Goal: Contribute content

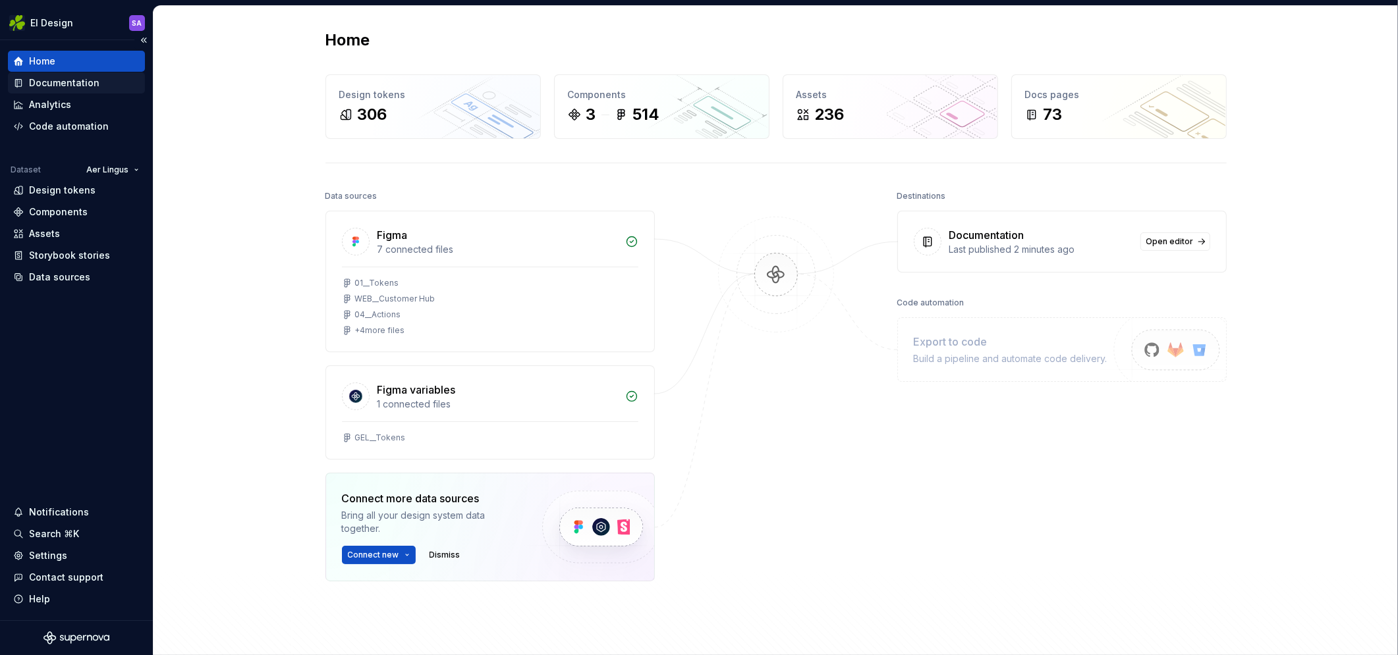
click at [82, 82] on div "Documentation" at bounding box center [64, 82] width 70 height 13
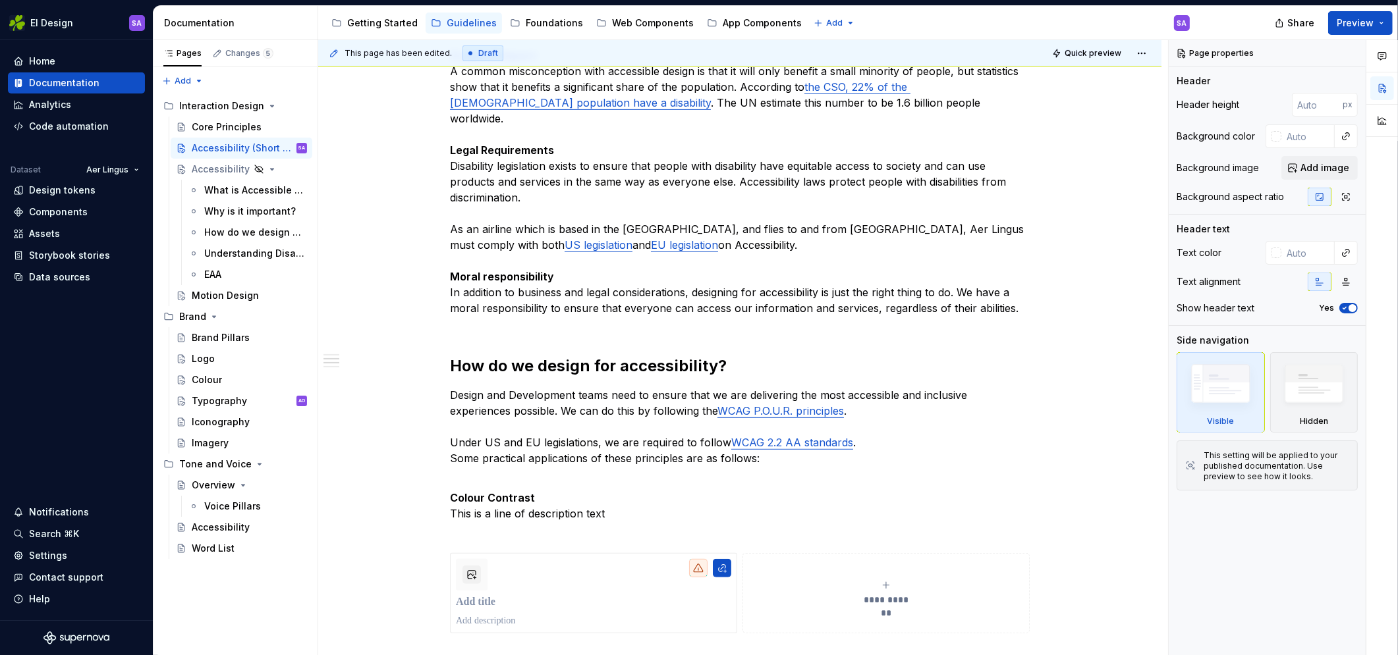
scroll to position [952, 0]
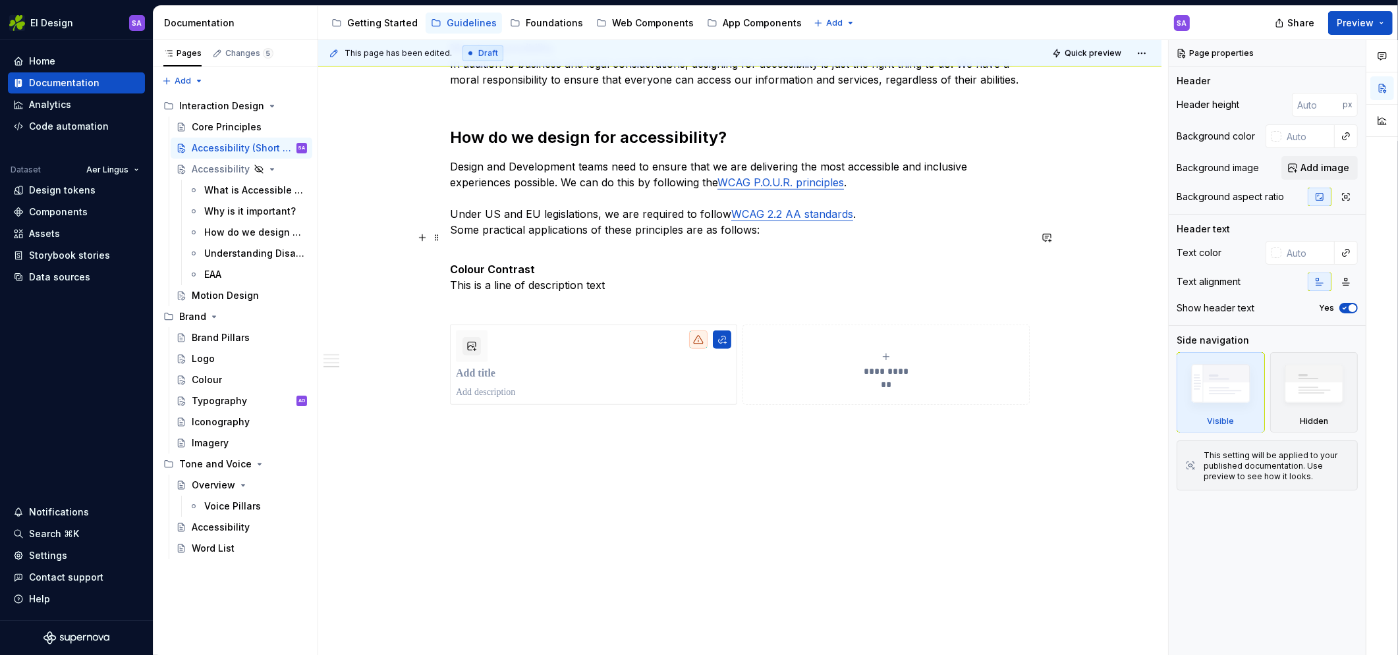
click at [643, 272] on p "Colour Contrast This is a line of description text" at bounding box center [740, 277] width 580 height 63
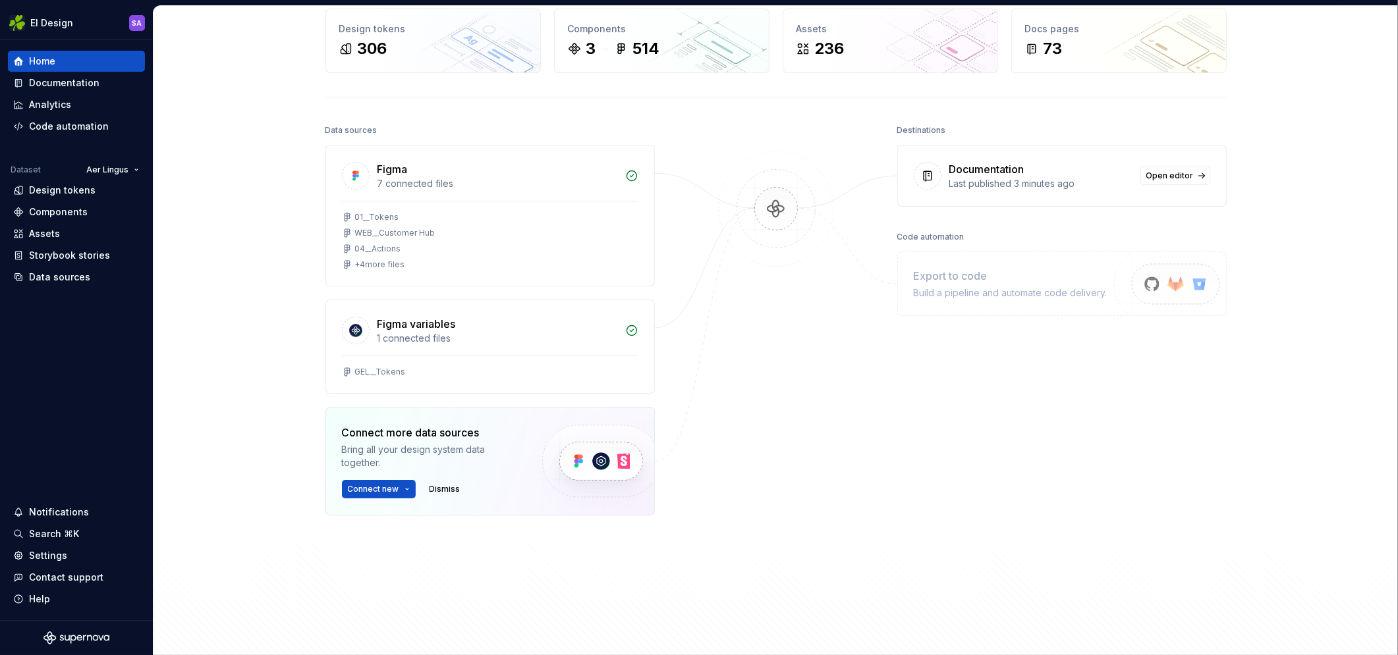
scroll to position [65, 0]
click at [80, 78] on div "Documentation" at bounding box center [64, 82] width 70 height 13
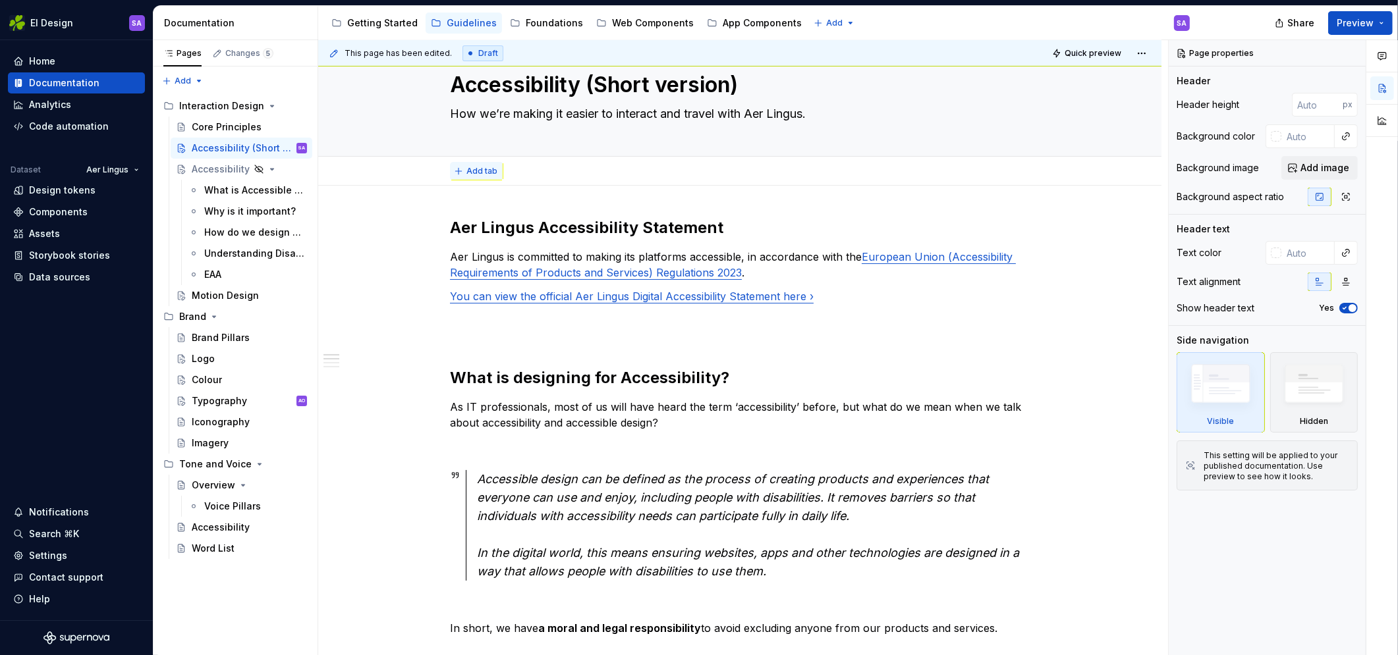
type textarea "*"
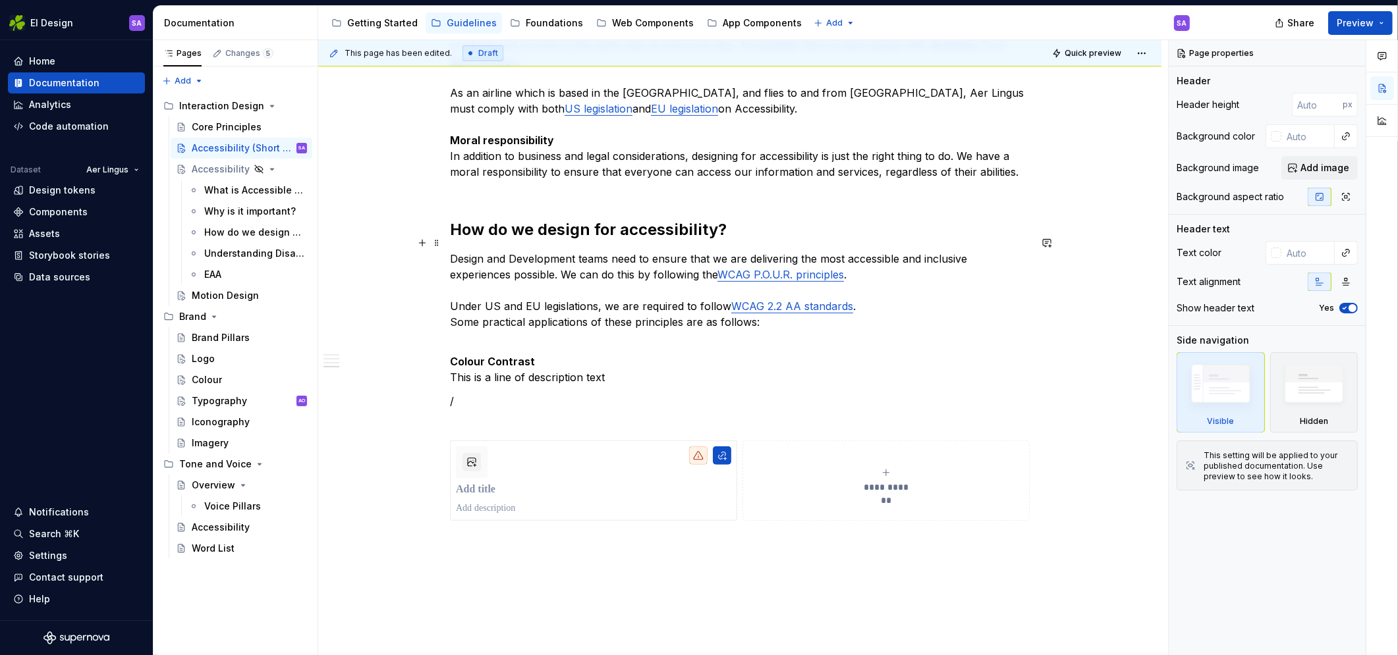
scroll to position [886, 0]
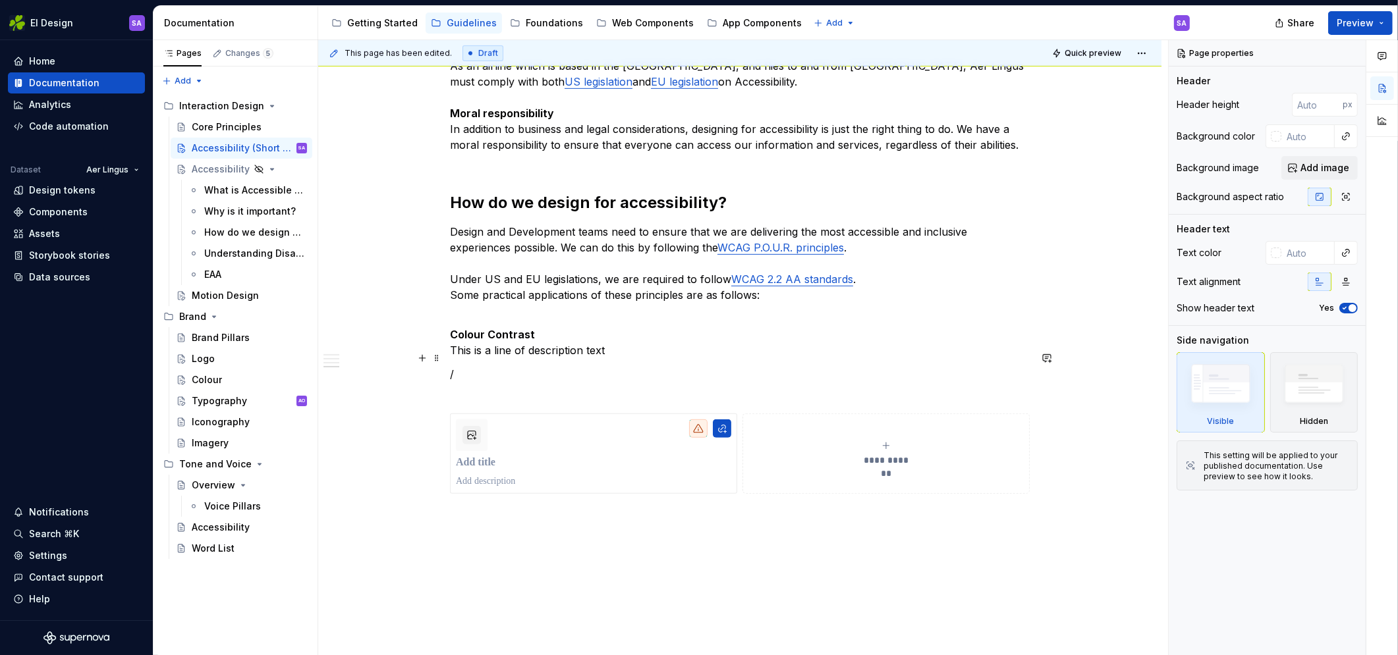
click at [477, 366] on p "/" at bounding box center [740, 382] width 580 height 32
click at [462, 366] on p "/" at bounding box center [740, 382] width 580 height 32
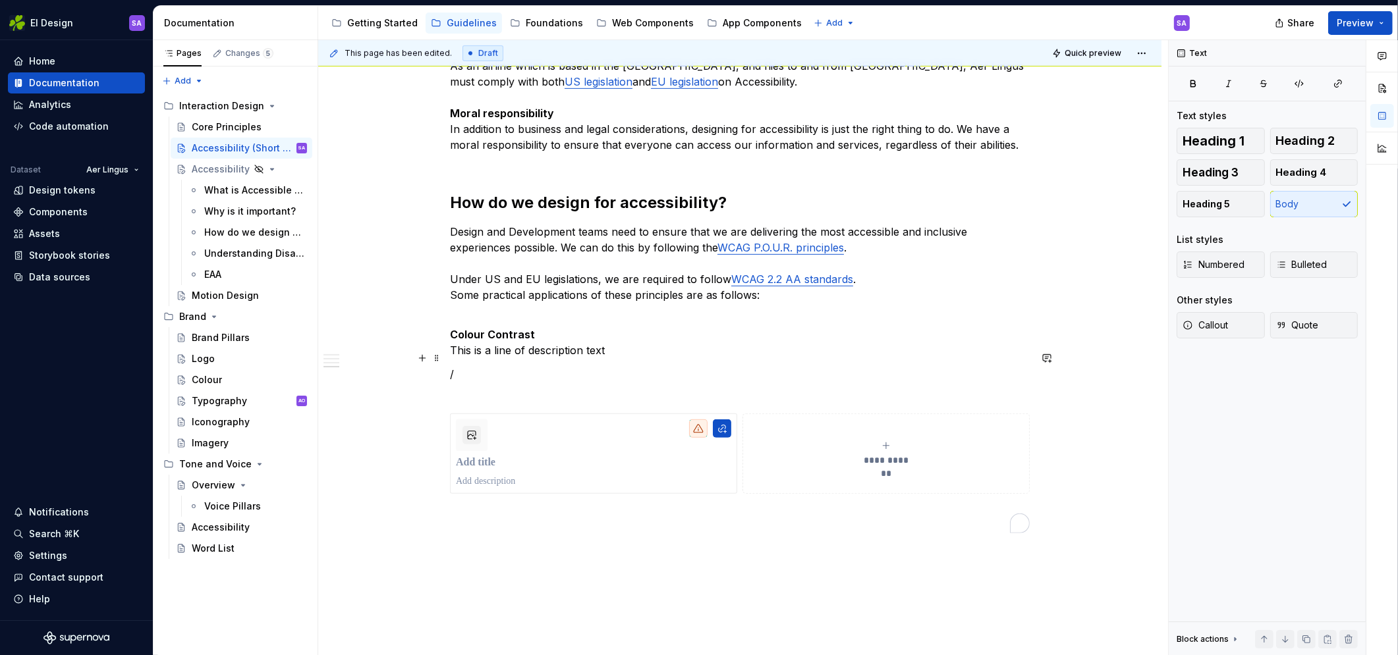
click at [462, 366] on p "/" at bounding box center [740, 382] width 580 height 32
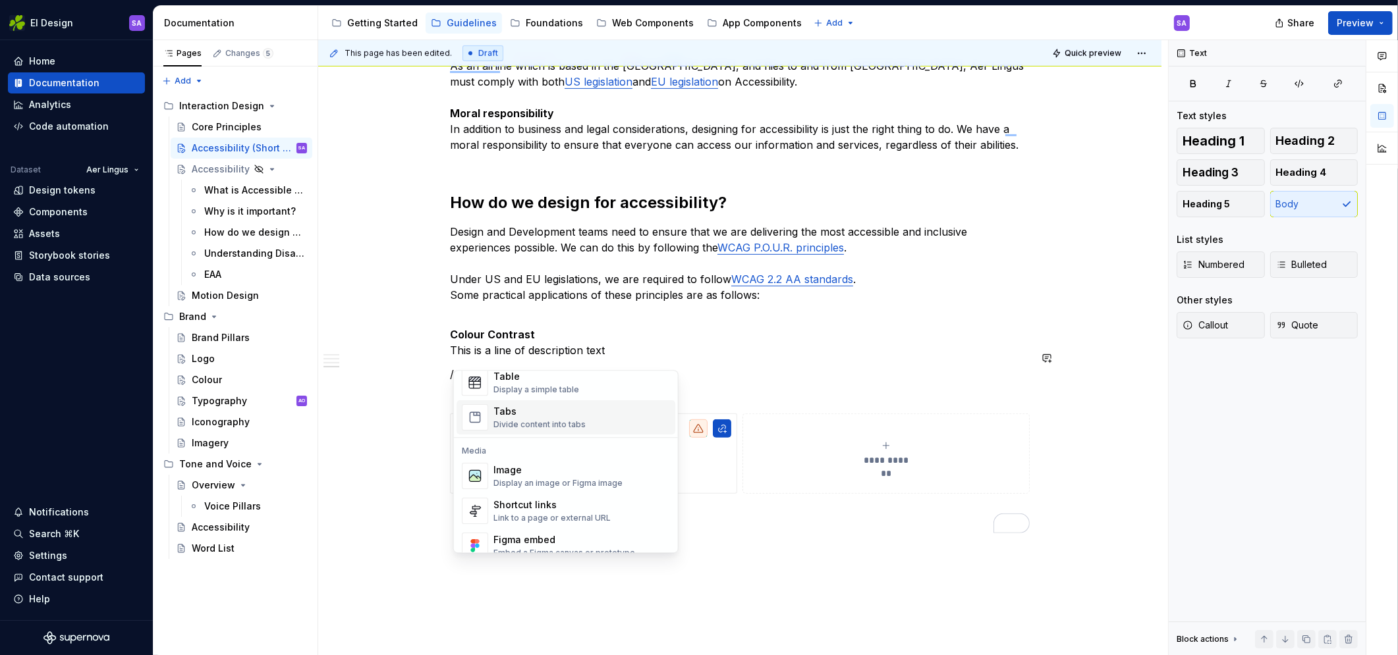
scroll to position [499, 0]
click at [519, 462] on div "Image" at bounding box center [557, 464] width 129 height 13
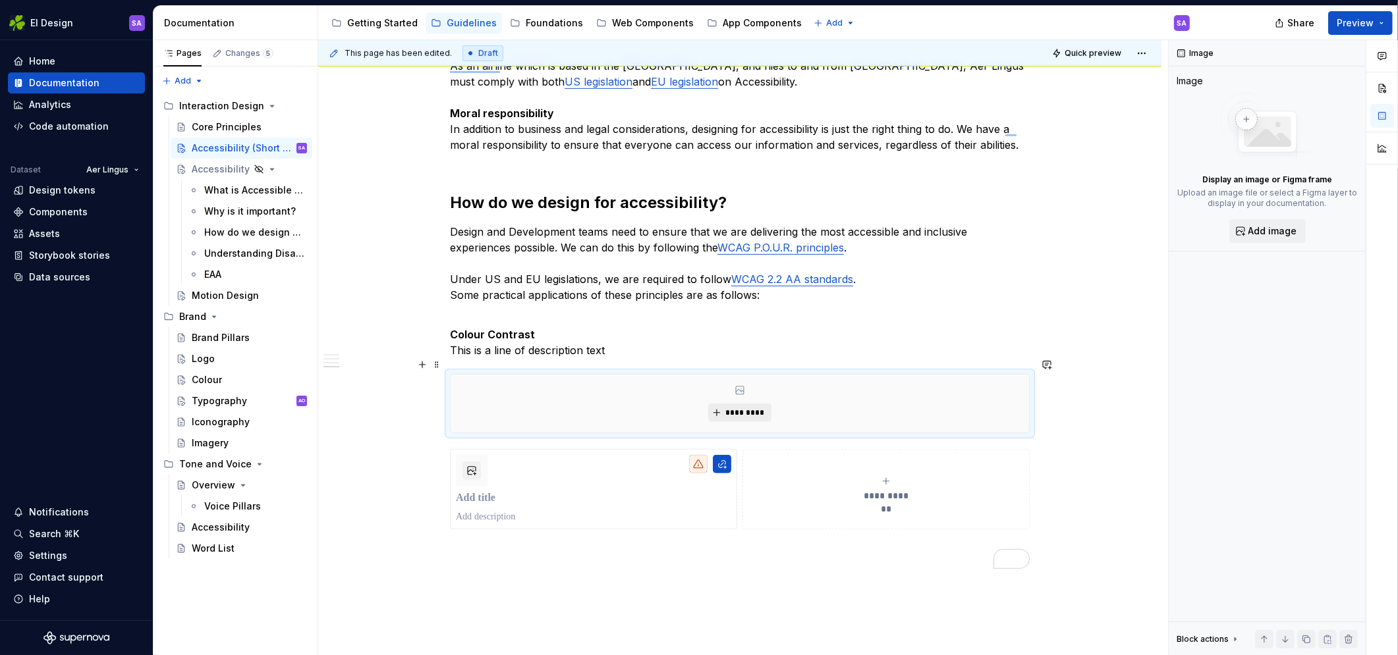
click at [749, 404] on button "*********" at bounding box center [739, 413] width 63 height 18
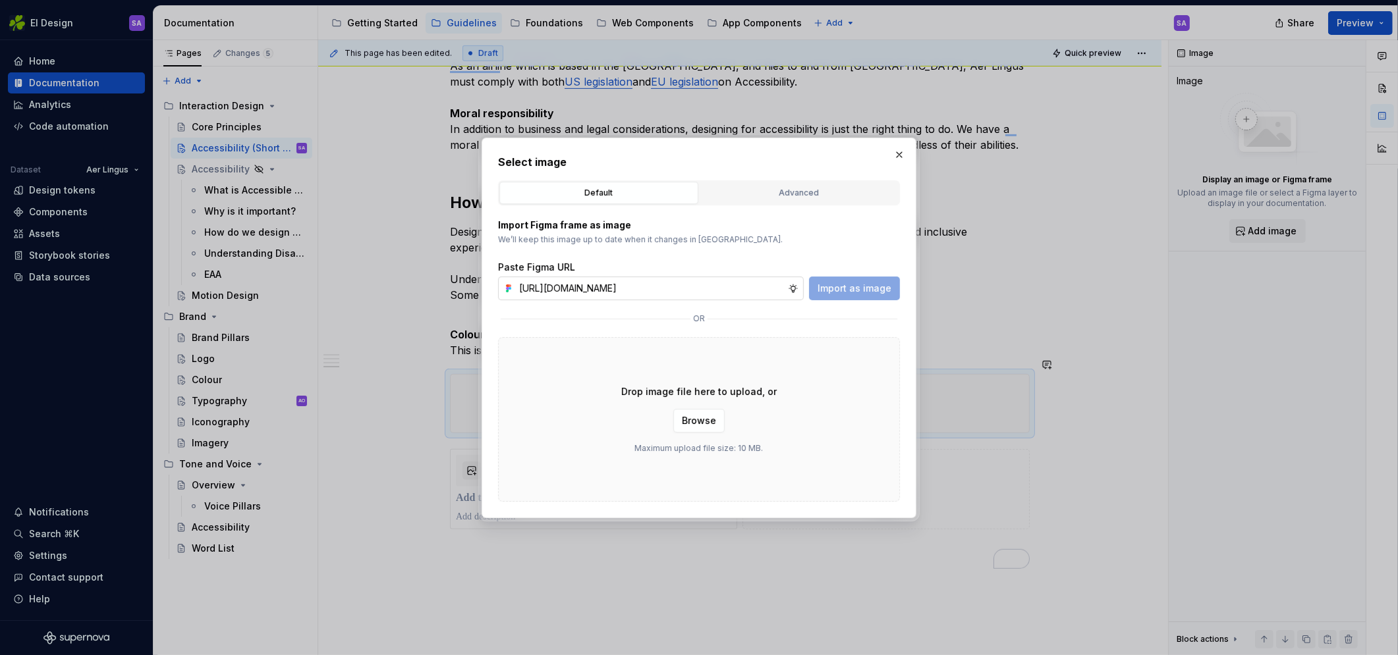
scroll to position [0, 294]
type input "[URL][DOMAIN_NAME]"
click at [850, 293] on span "Import as image" at bounding box center [854, 288] width 74 height 13
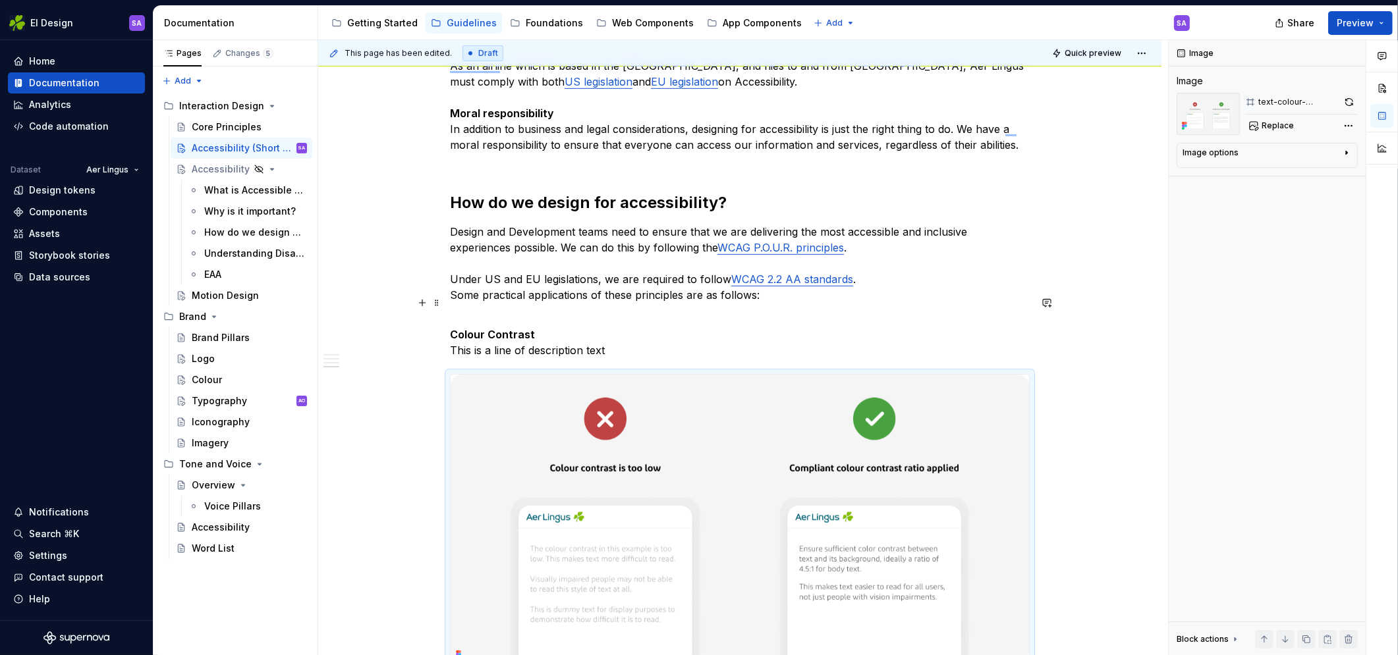
click at [694, 311] on p "Colour Contrast This is a line of description text" at bounding box center [740, 334] width 580 height 47
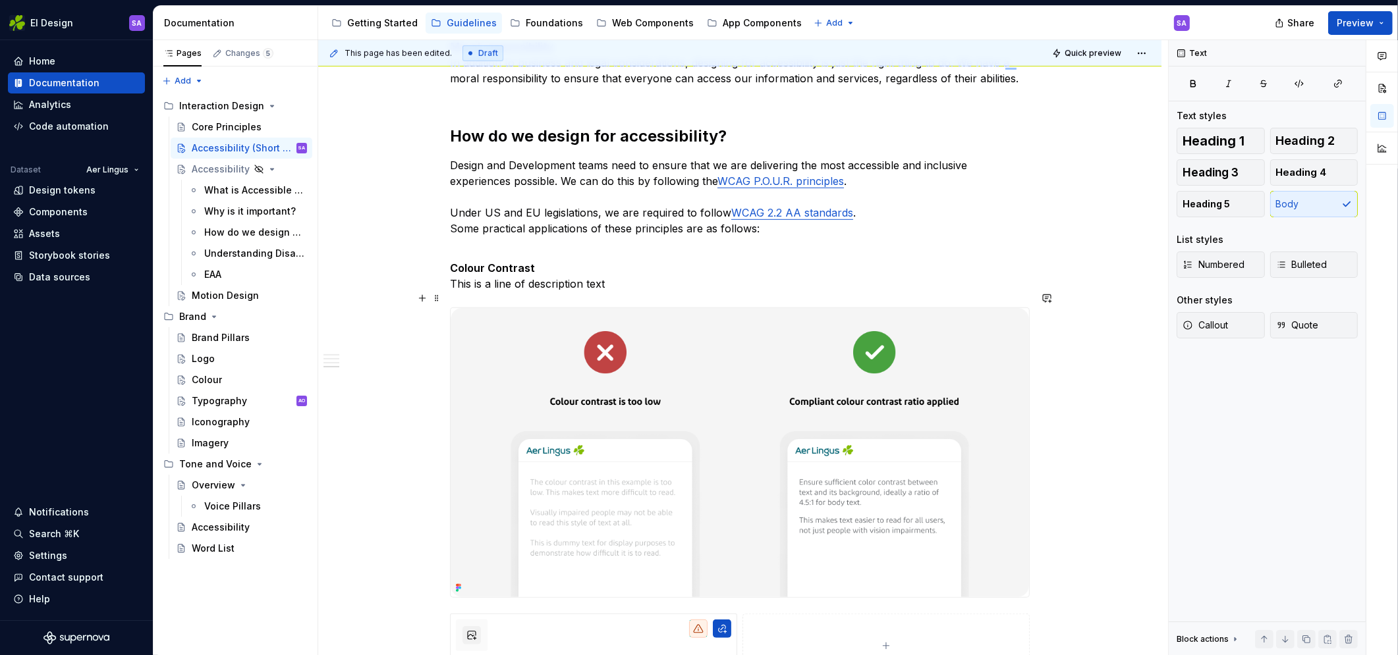
scroll to position [957, 0]
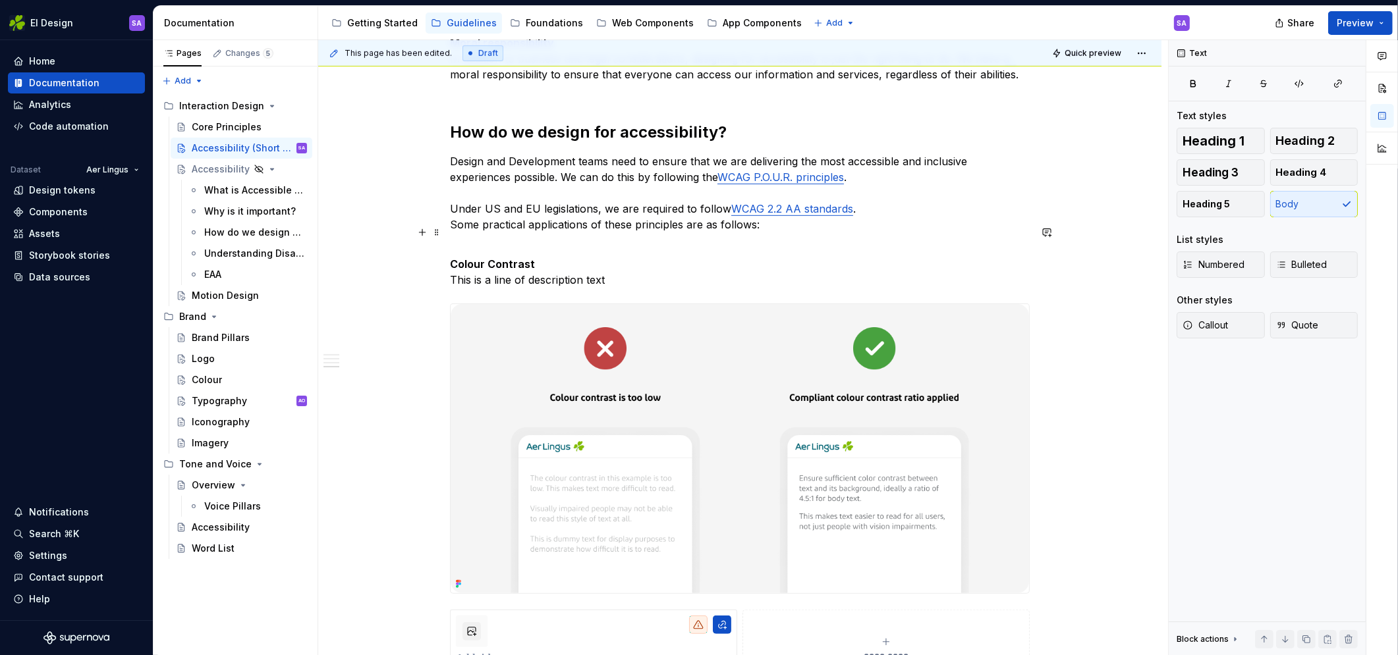
click at [603, 265] on p "Colour Contrast This is a line of description text" at bounding box center [740, 263] width 580 height 47
drag, startPoint x: 620, startPoint y: 263, endPoint x: 449, endPoint y: 270, distance: 172.0
click at [449, 270] on div "Aer Lingus Accessibility Statement Aer Lingus is committed to making its platfo…" at bounding box center [739, 113] width 843 height 1690
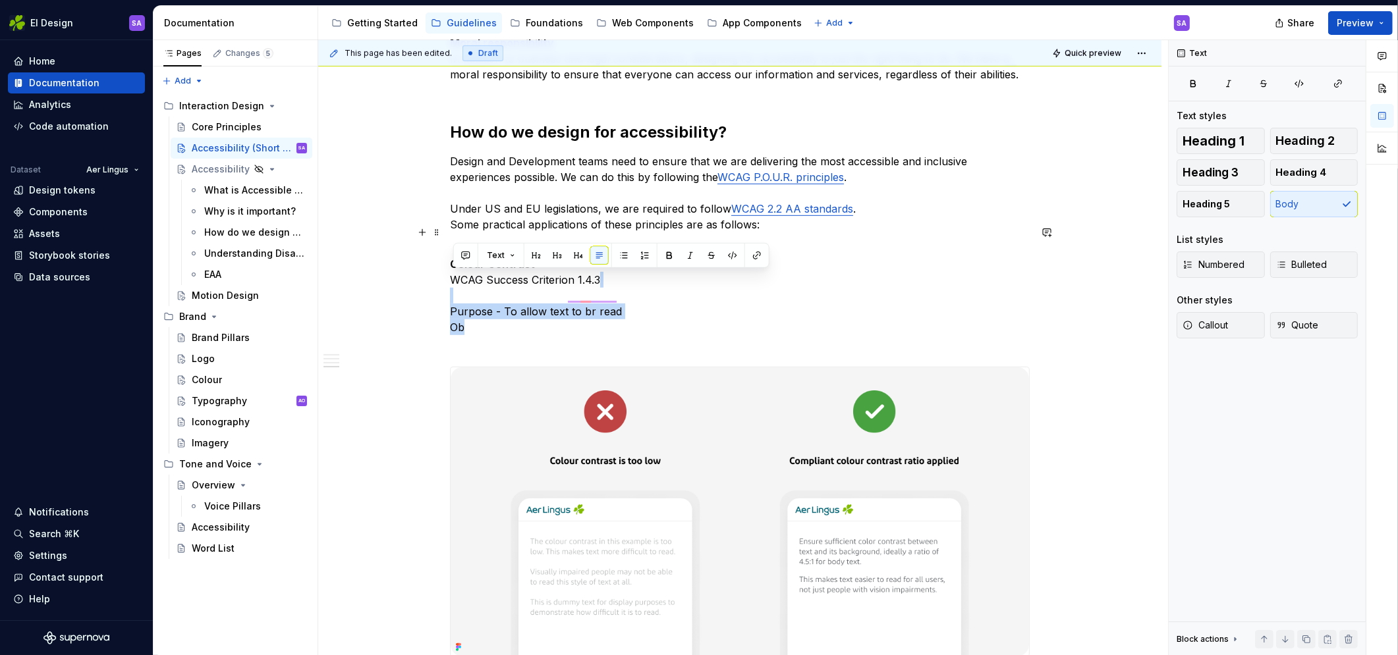
drag, startPoint x: 476, startPoint y: 308, endPoint x: 457, endPoint y: 286, distance: 28.5
click at [457, 286] on p "Colour Contrast WCAG Success Criterion 1.4.3 Purpose - To allow text to br read…" at bounding box center [740, 295] width 580 height 111
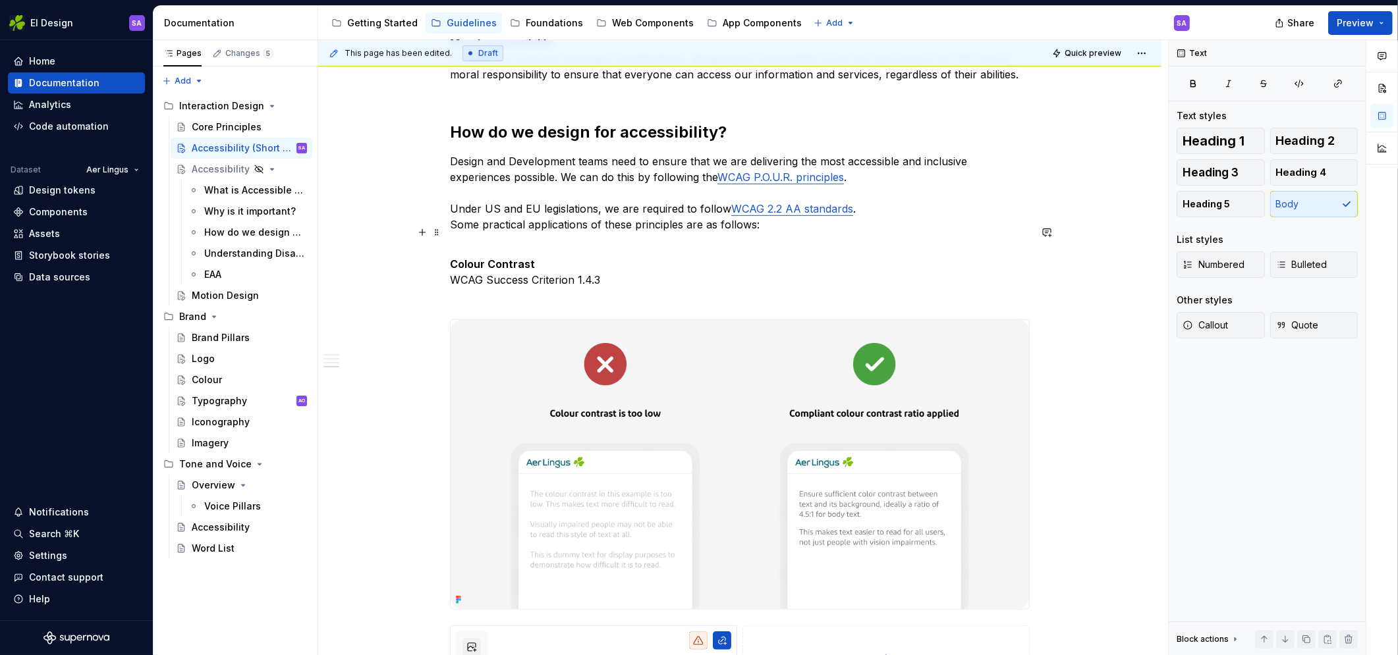
click at [606, 267] on p "Colour Contrast WCAG Success Criterion 1.4.3" at bounding box center [740, 271] width 580 height 63
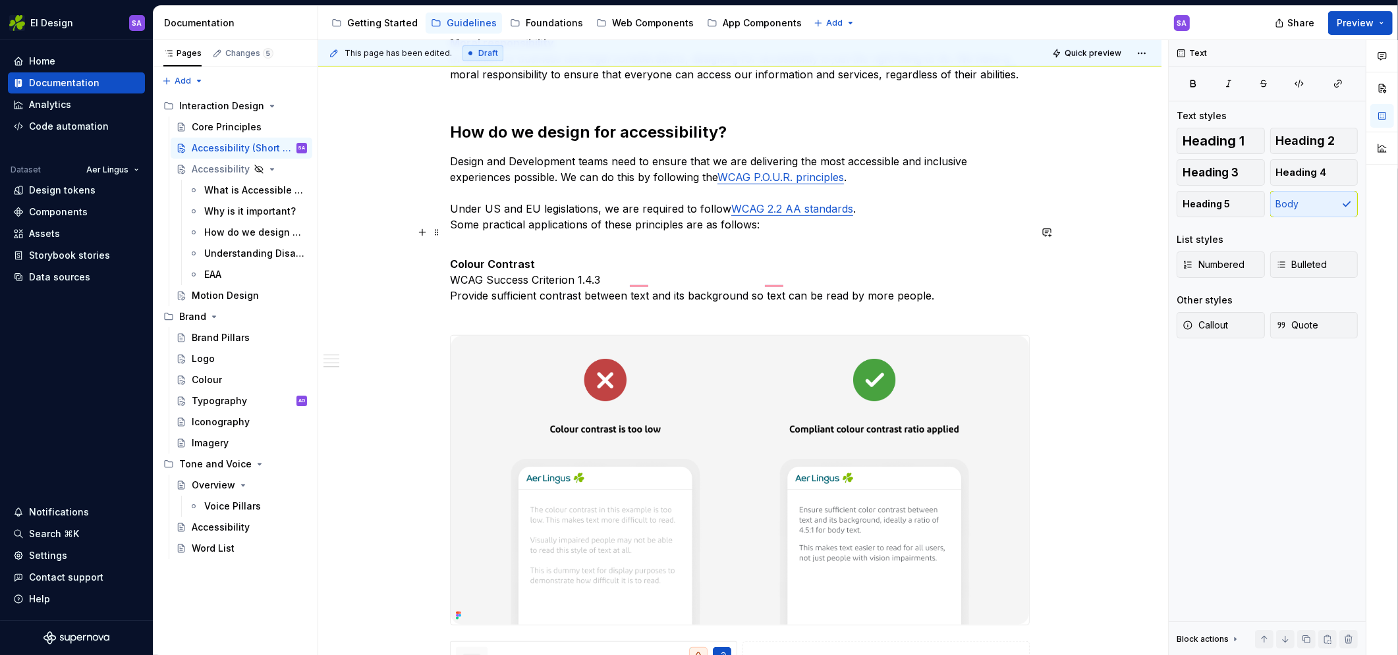
click at [621, 301] on p "Colour Contrast WCAG Success Criterion 1.4.3 Provide sufficient contrast betwee…" at bounding box center [740, 279] width 580 height 79
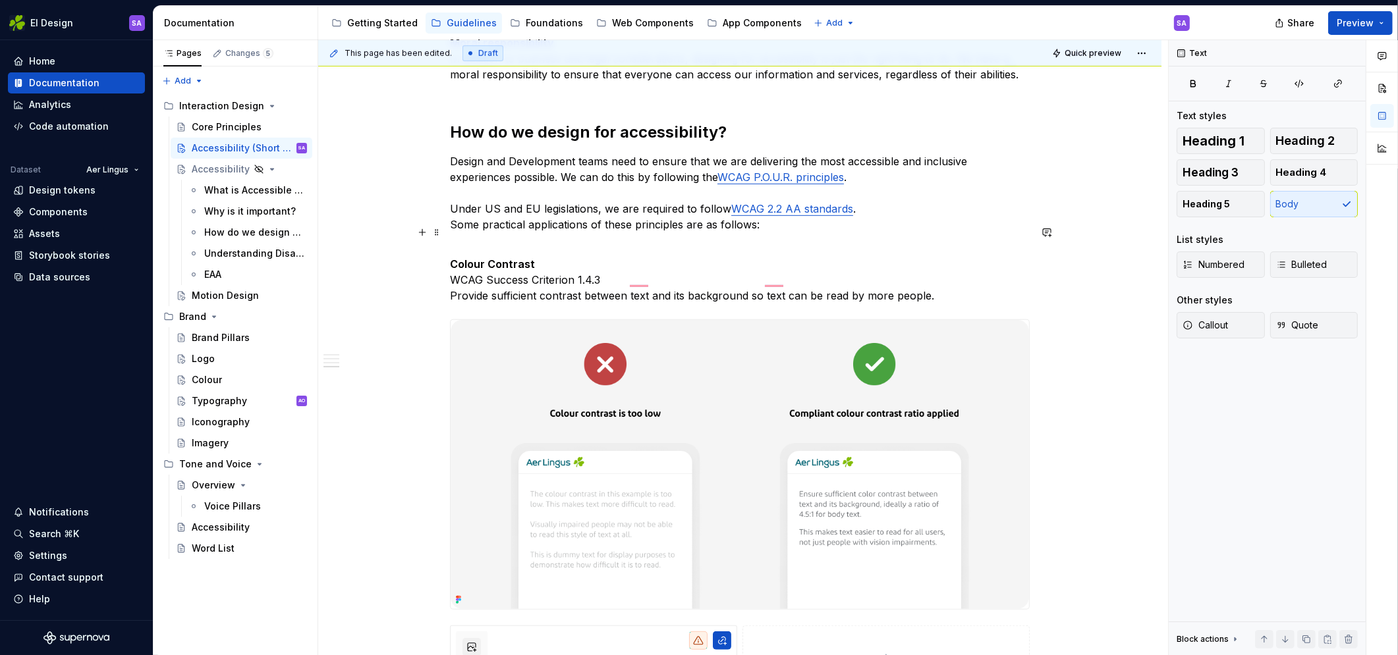
click at [491, 266] on p "Colour Contrast WCAG Success Criterion 1.4.3 Provide sufficient contrast betwee…" at bounding box center [740, 271] width 580 height 63
drag, startPoint x: 541, startPoint y: 243, endPoint x: 436, endPoint y: 250, distance: 105.6
click at [436, 250] on div "Aer Lingus Accessibility Statement Aer Lingus is committed to making its platfo…" at bounding box center [739, 121] width 843 height 1706
click at [574, 225] on button "button" at bounding box center [578, 223] width 18 height 18
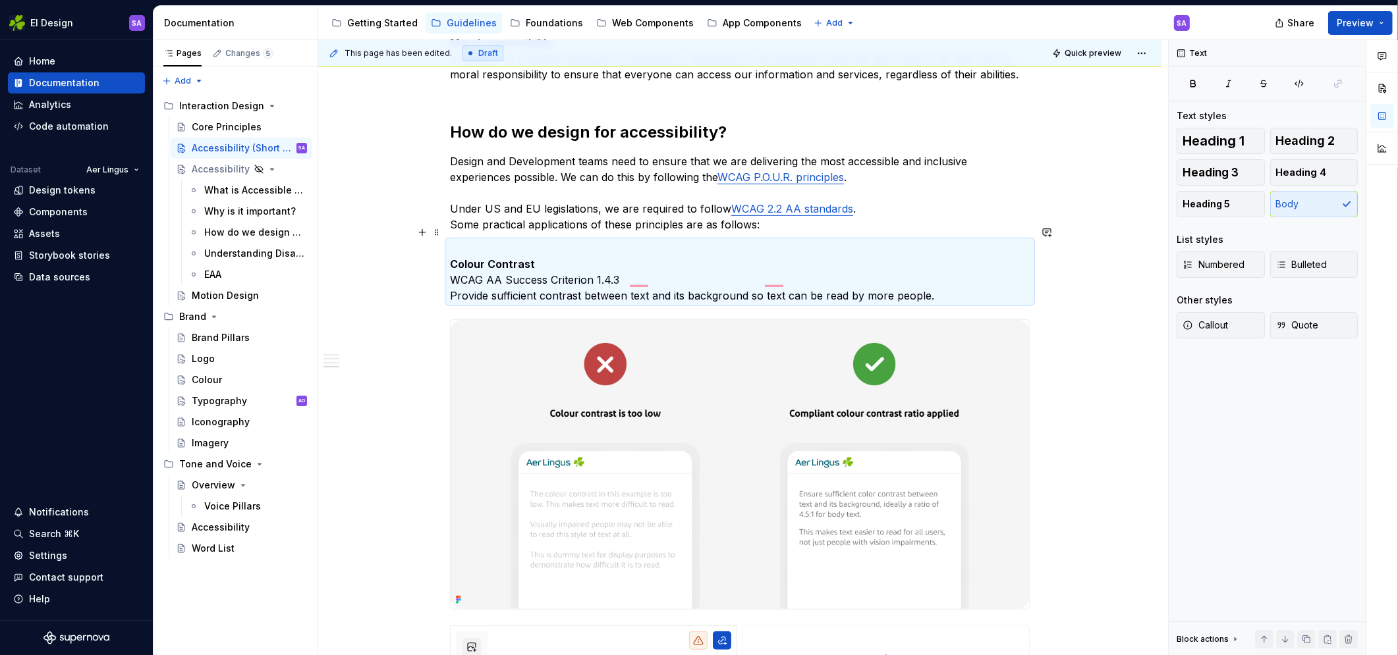
click at [560, 245] on p "Colour Contrast WCAG AA Success Criterion 1.4.3 Provide sufficient contrast bet…" at bounding box center [740, 271] width 580 height 63
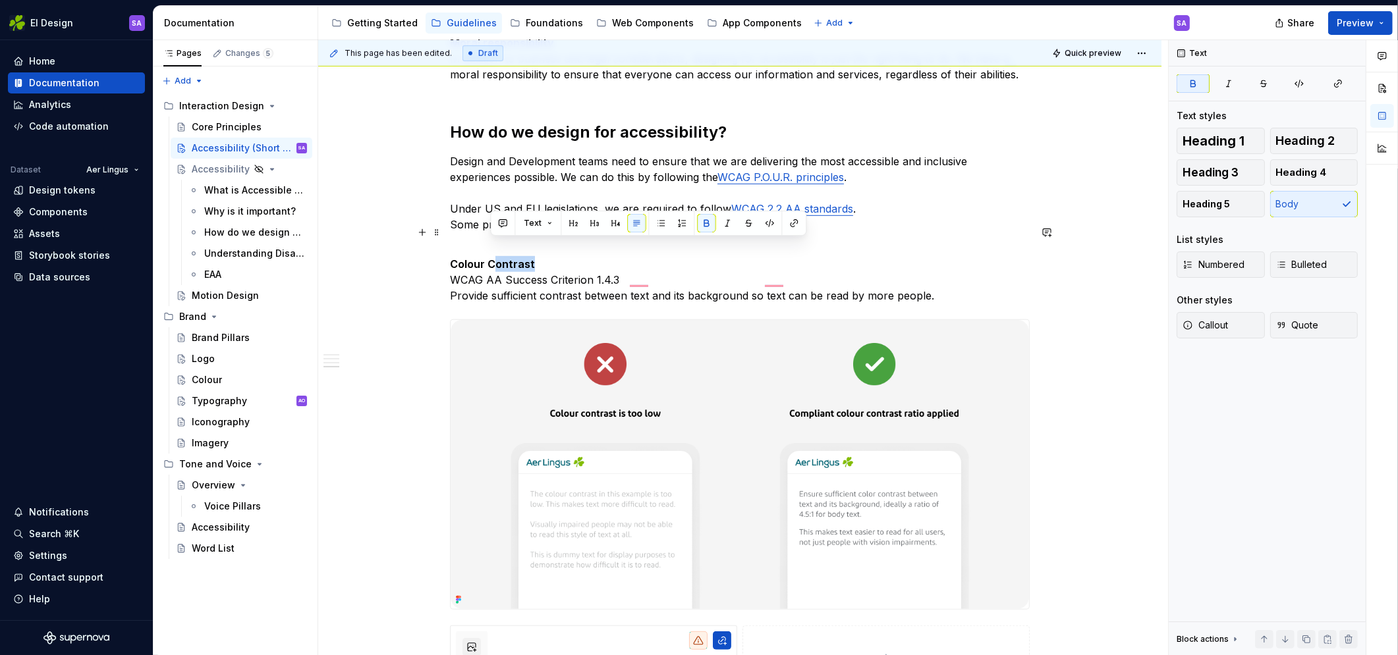
drag, startPoint x: 543, startPoint y: 248, endPoint x: 494, endPoint y: 249, distance: 49.4
click at [494, 249] on p "Colour Contrast WCAG AA Success Criterion 1.4.3 Provide sufficient contrast bet…" at bounding box center [740, 271] width 580 height 63
click at [620, 228] on button "button" at bounding box center [623, 223] width 18 height 18
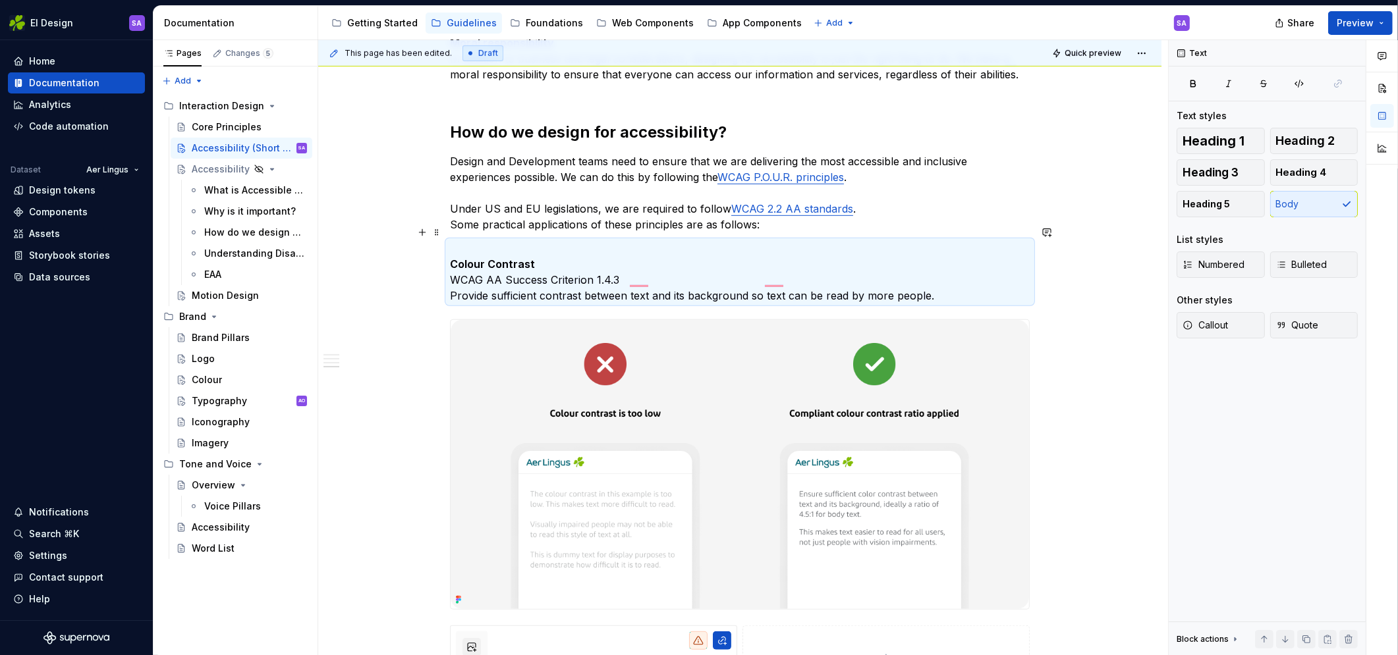
click at [563, 256] on p "Colour Contrast WCAG AA Success Criterion 1.4.3 Provide sufficient contrast bet…" at bounding box center [740, 271] width 580 height 63
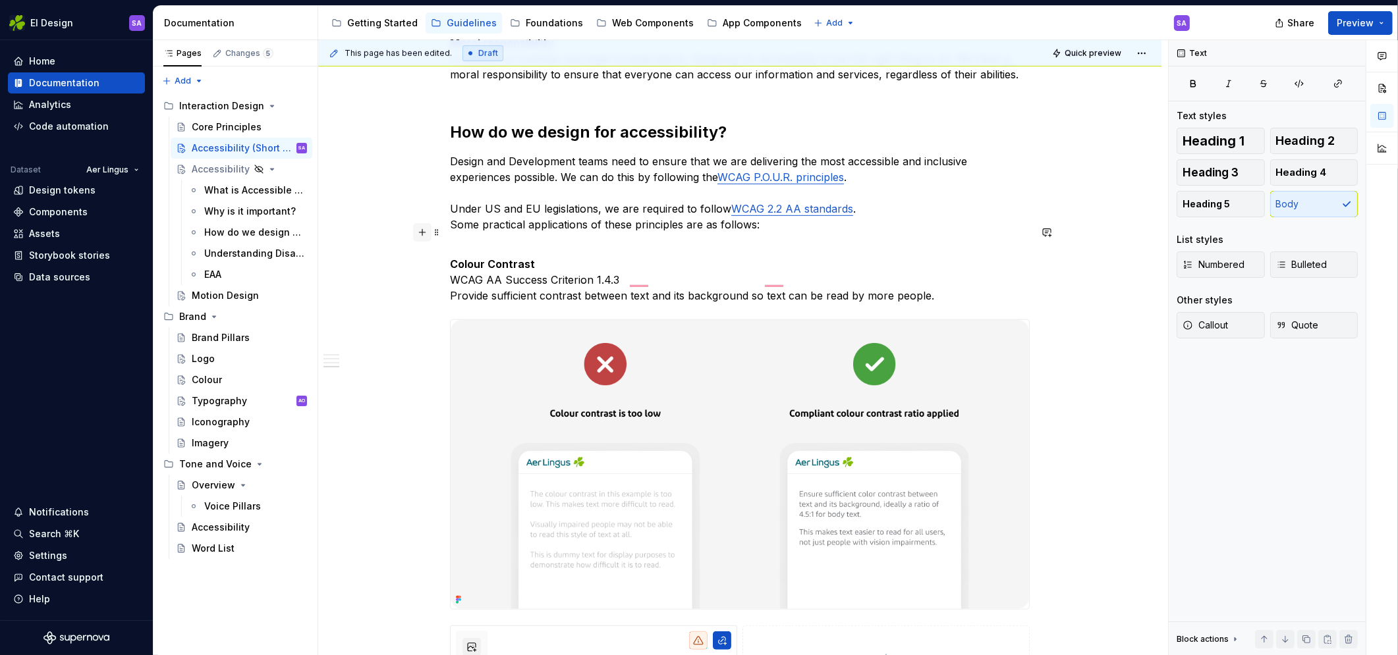
click at [429, 234] on button "button" at bounding box center [422, 232] width 18 height 18
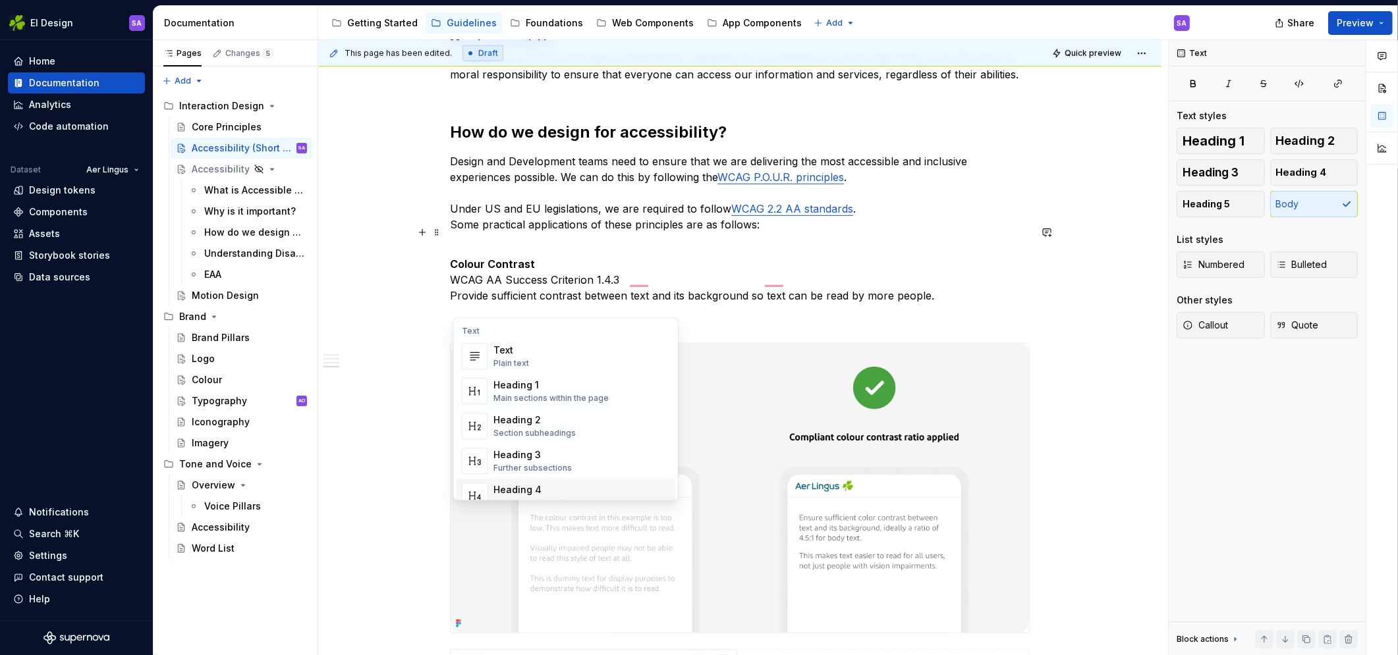
click at [539, 479] on span "Heading 4 Details in subsections" at bounding box center [565, 496] width 219 height 34
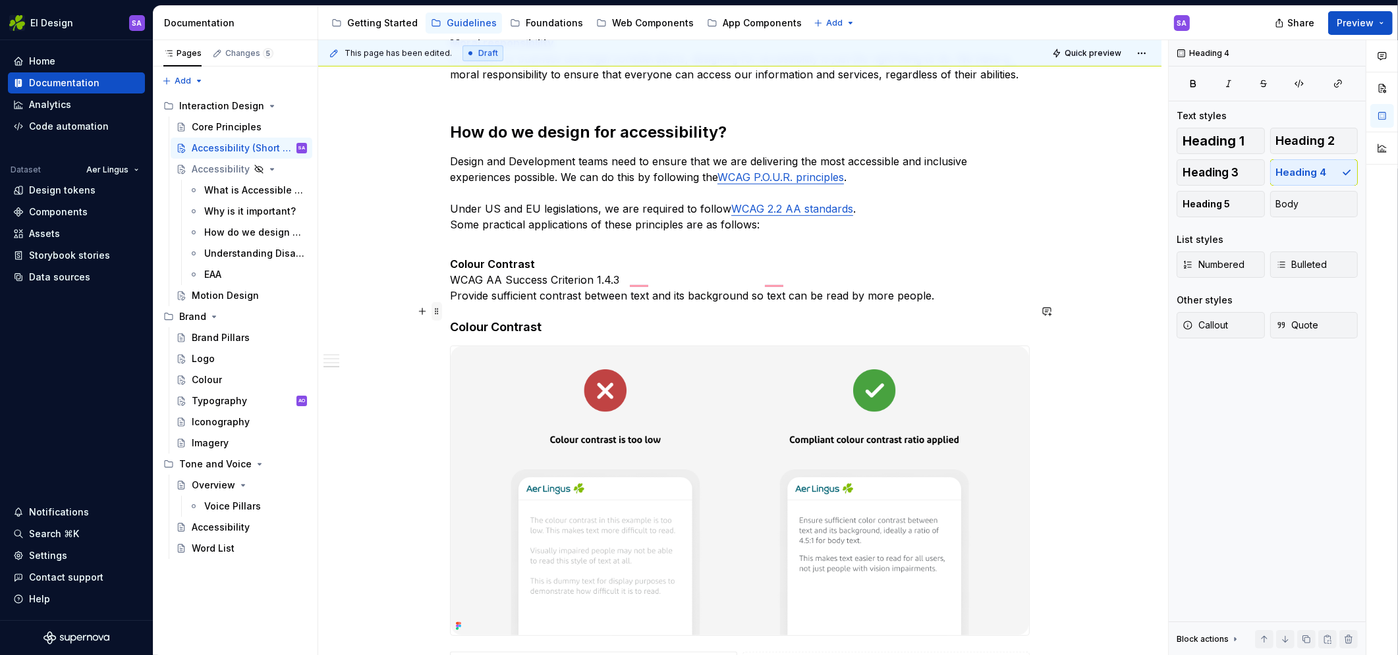
click at [437, 310] on span at bounding box center [436, 311] width 11 height 18
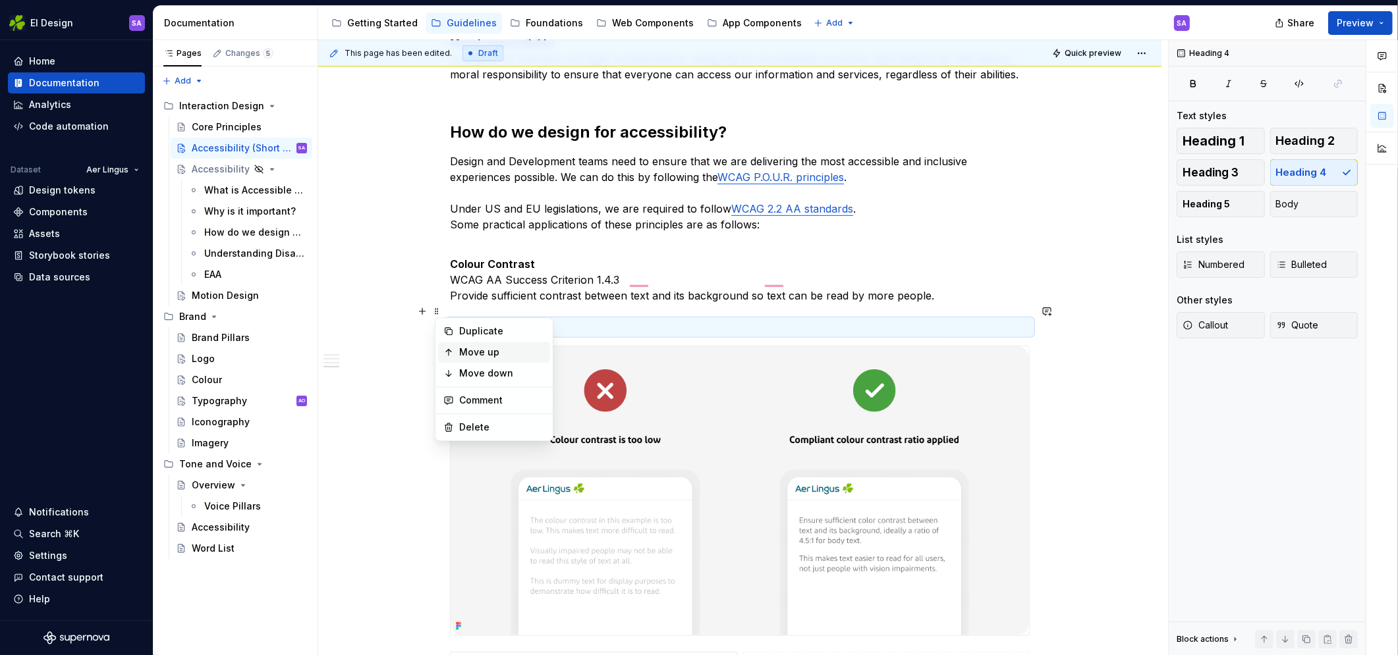
click at [488, 353] on div "Move up" at bounding box center [502, 352] width 86 height 13
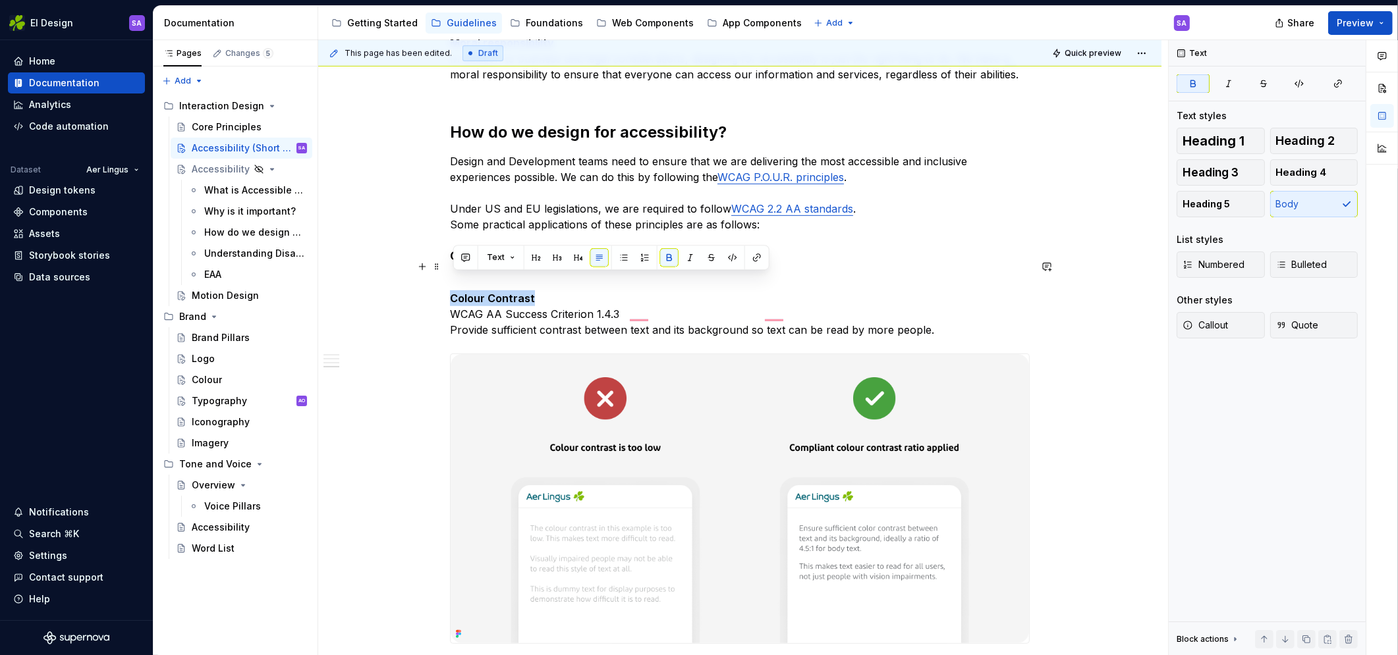
drag, startPoint x: 534, startPoint y: 282, endPoint x: 449, endPoint y: 283, distance: 85.6
click at [449, 283] on div "Aer Lingus Accessibility Statement Aer Lingus is committed to making its platfo…" at bounding box center [739, 138] width 843 height 1740
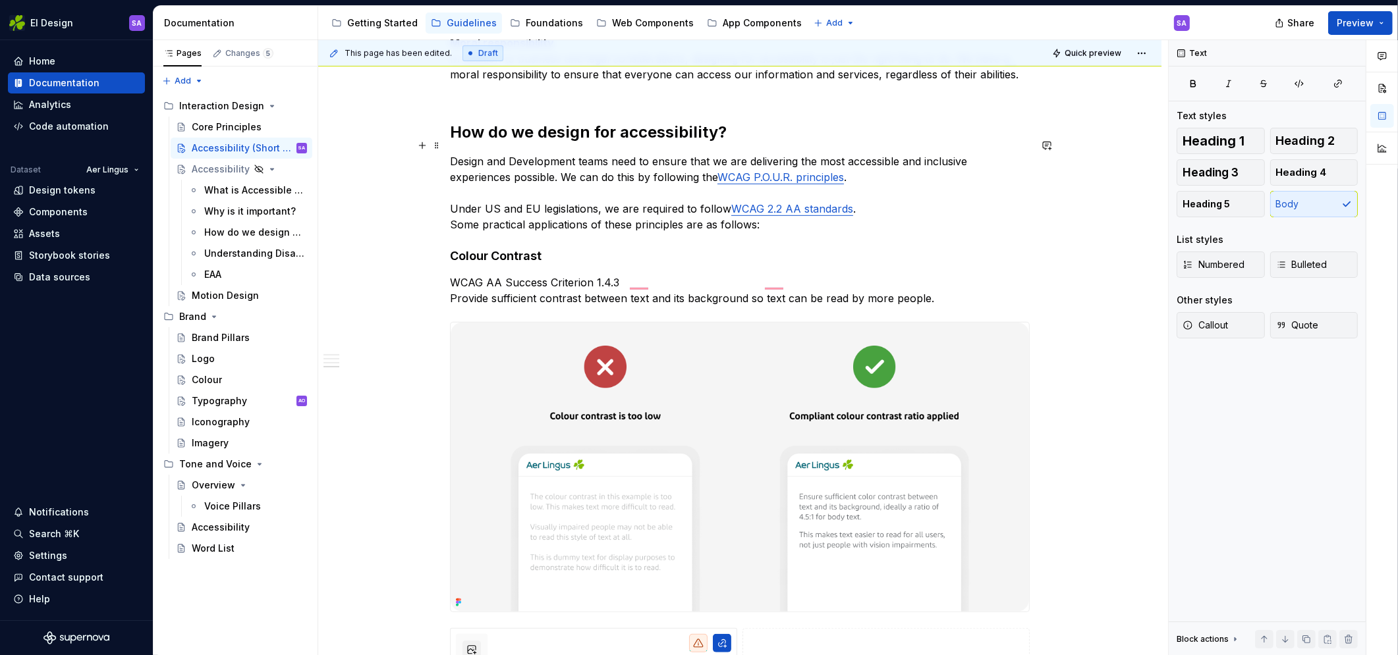
click at [793, 209] on p "Design and Development teams need to ensure that we are delivering the most acc…" at bounding box center [740, 192] width 580 height 79
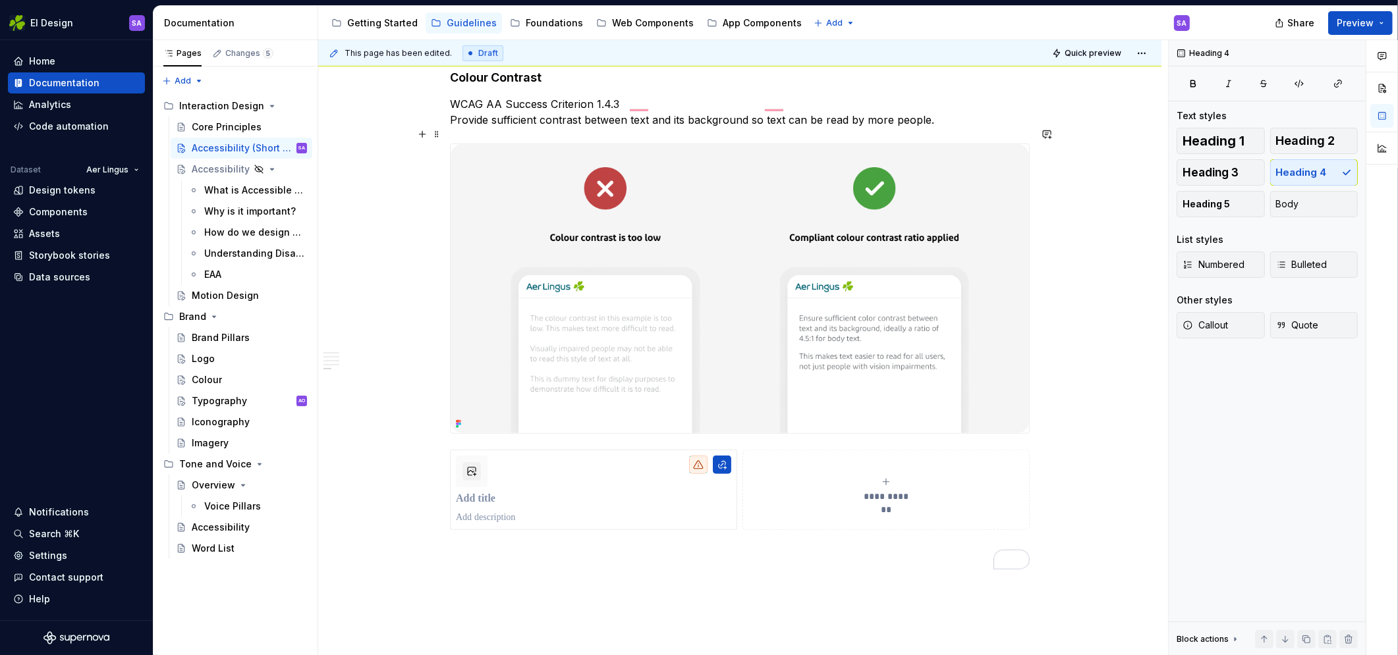
scroll to position [0, 0]
click at [440, 442] on span at bounding box center [436, 440] width 11 height 18
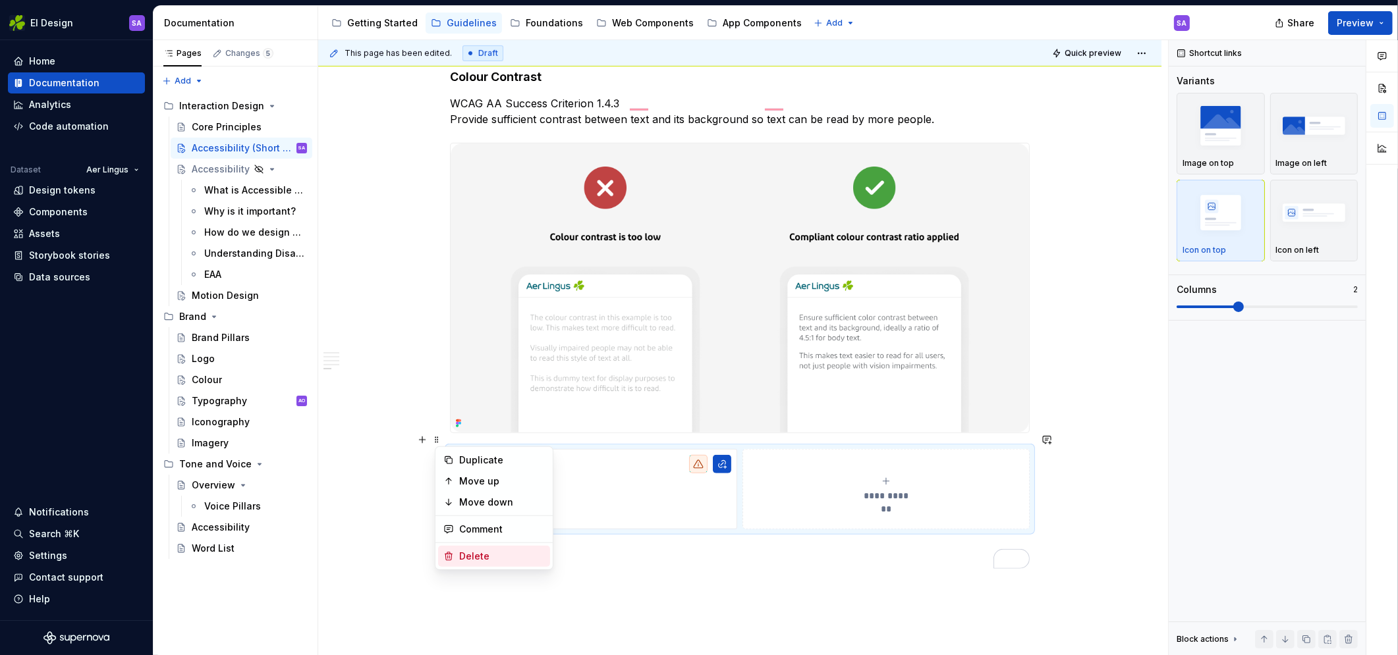
click at [485, 562] on div "Delete" at bounding box center [502, 556] width 86 height 13
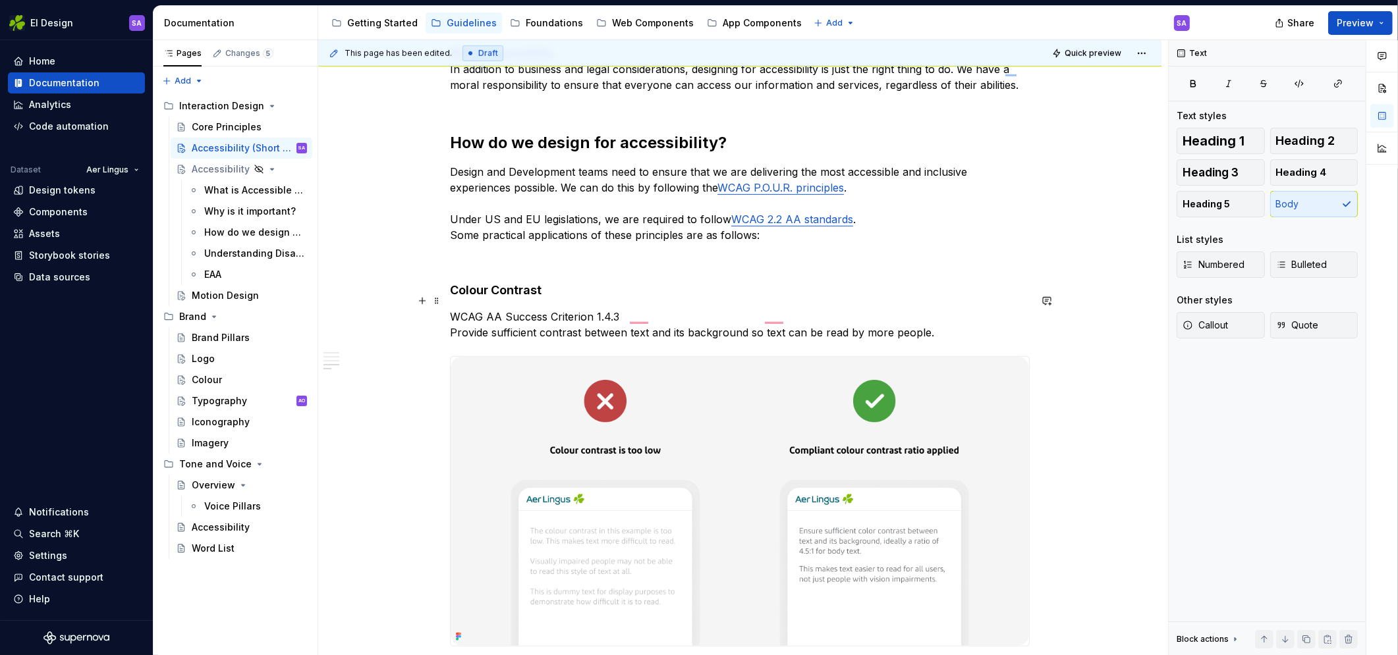
scroll to position [948, 0]
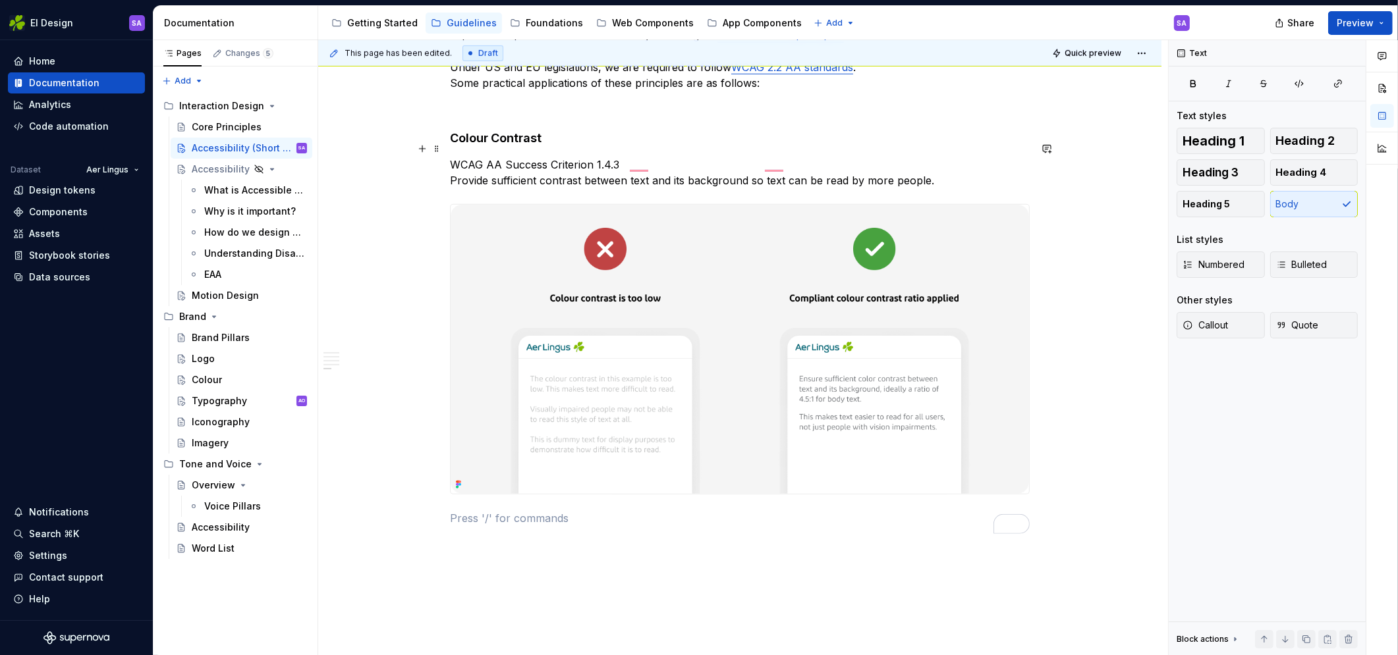
click at [481, 157] on p "WCAG AA Success Criterion 1.4.3 Provide sufficient contrast between text and it…" at bounding box center [740, 173] width 580 height 32
click at [440, 123] on span at bounding box center [436, 122] width 11 height 18
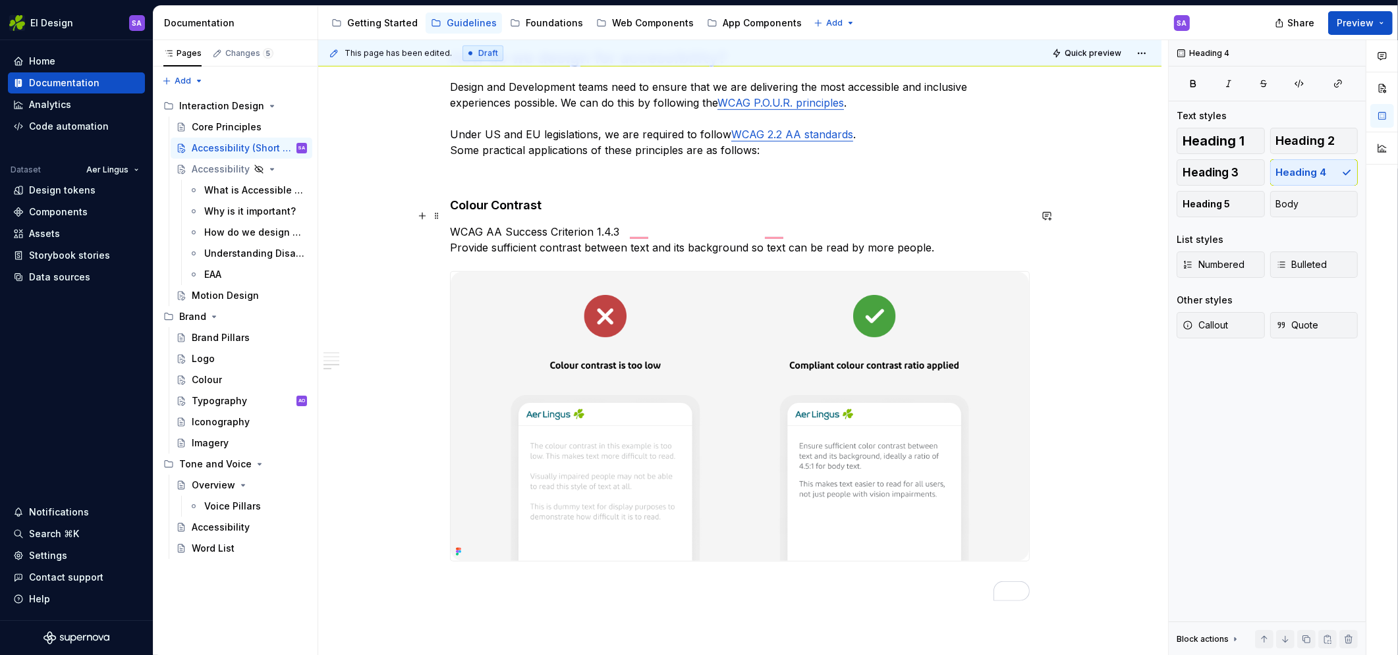
click at [925, 231] on p "WCAG AA Success Criterion 1.4.3 Provide sufficient contrast between text and it…" at bounding box center [740, 240] width 580 height 32
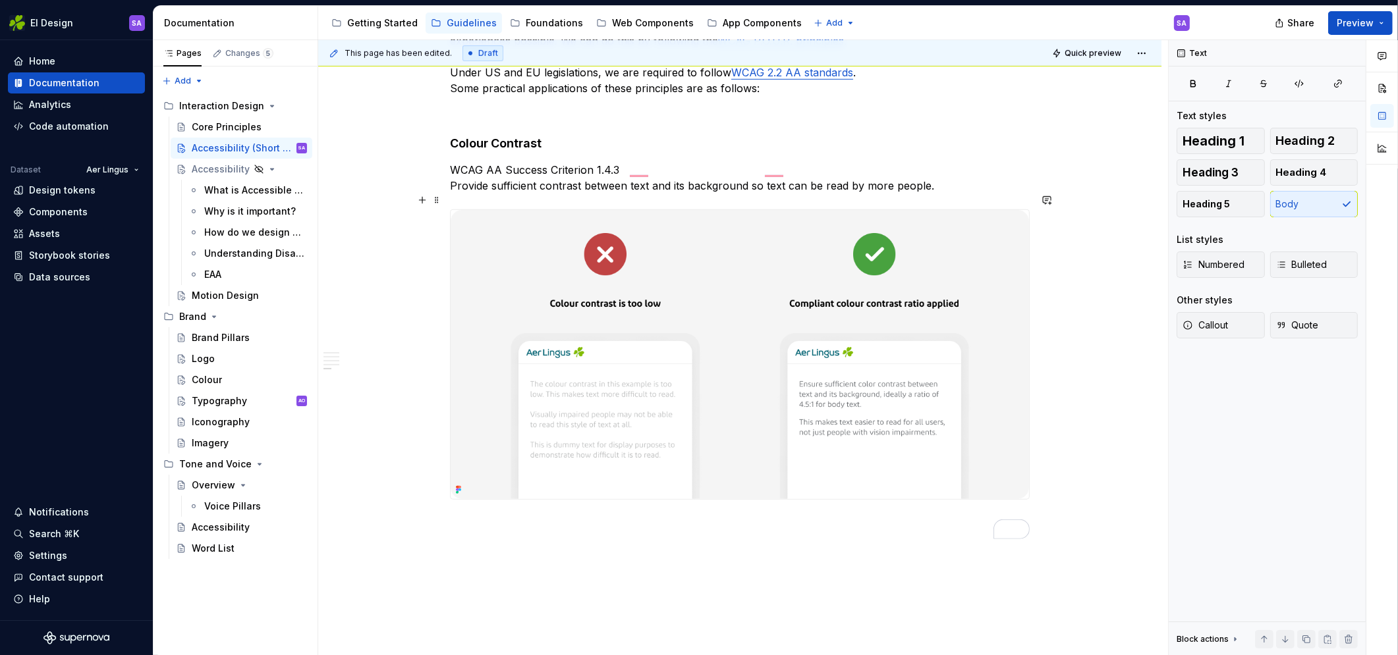
scroll to position [1122, 0]
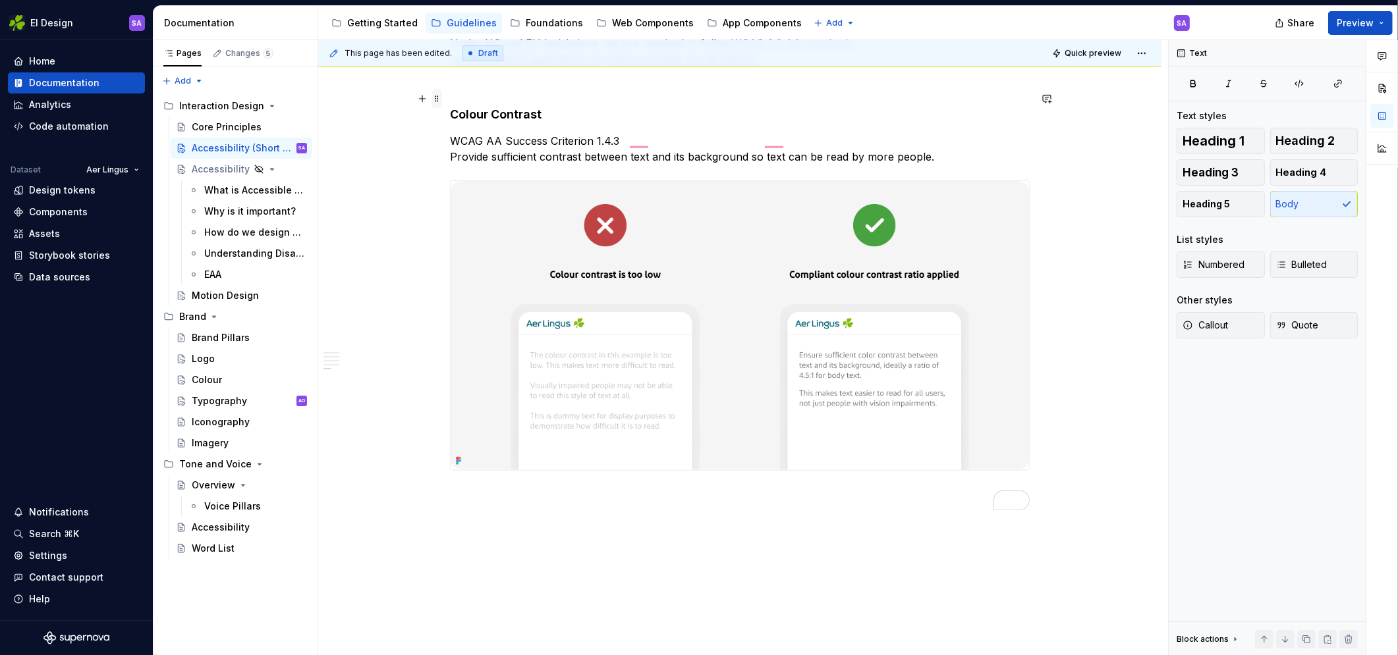
click at [439, 104] on span at bounding box center [436, 99] width 11 height 18
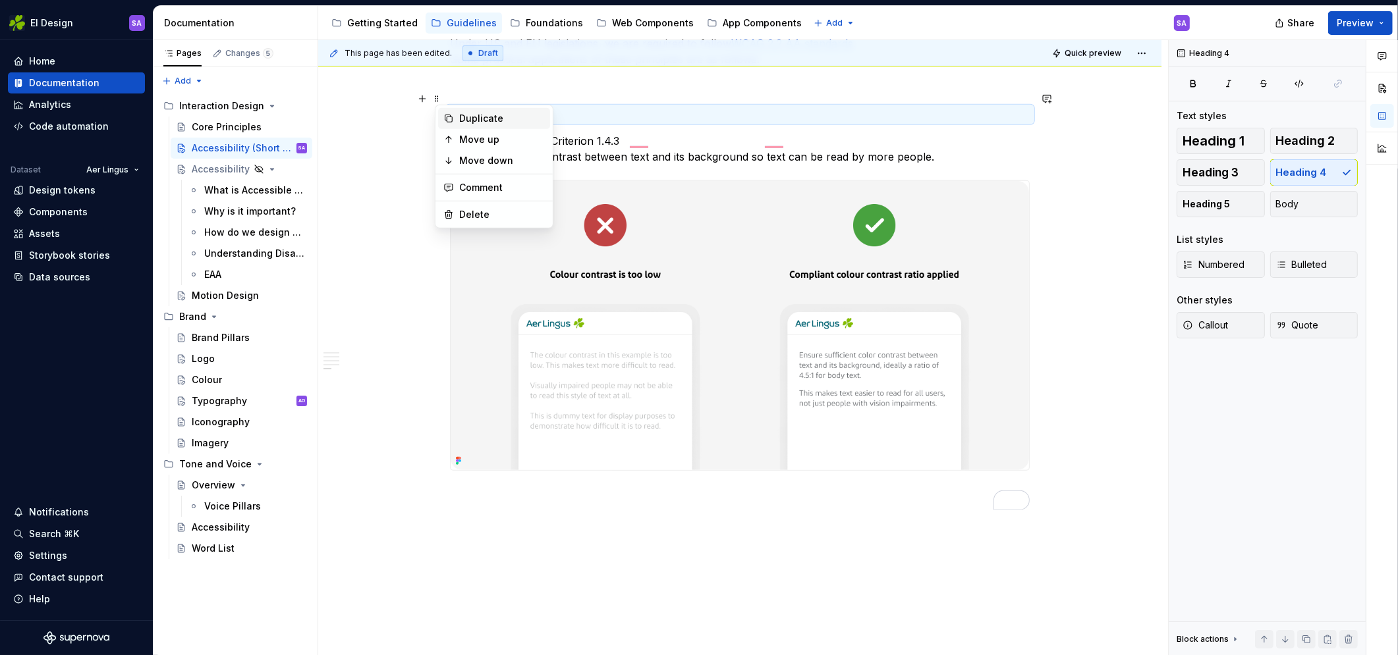
click at [476, 116] on div "Duplicate" at bounding box center [502, 118] width 86 height 13
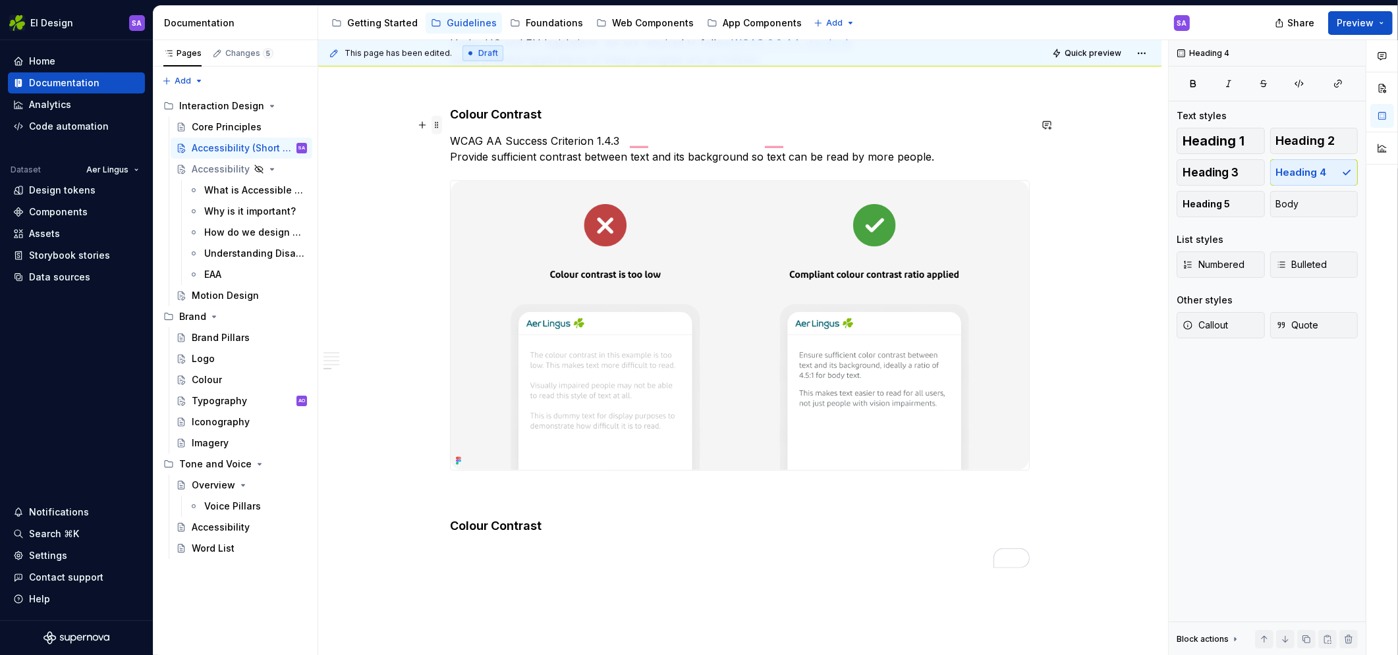
click at [441, 124] on span at bounding box center [436, 125] width 11 height 18
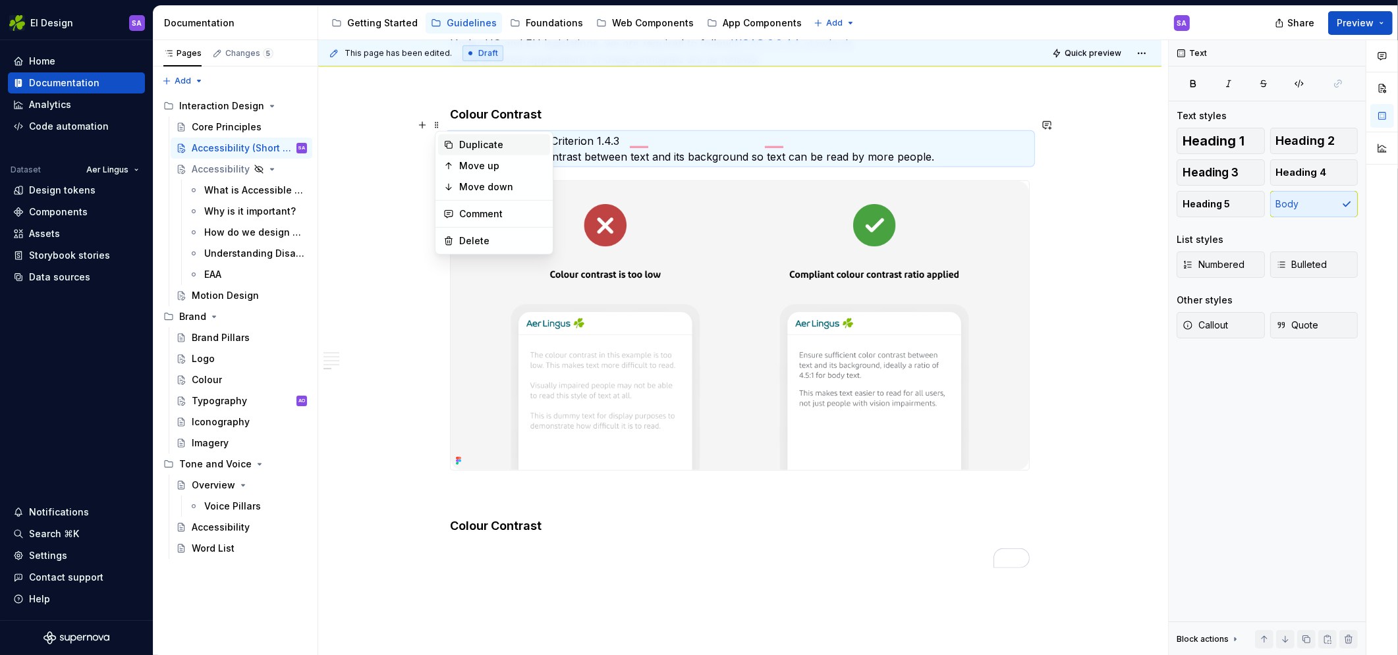
click at [474, 148] on div "Duplicate" at bounding box center [502, 144] width 86 height 13
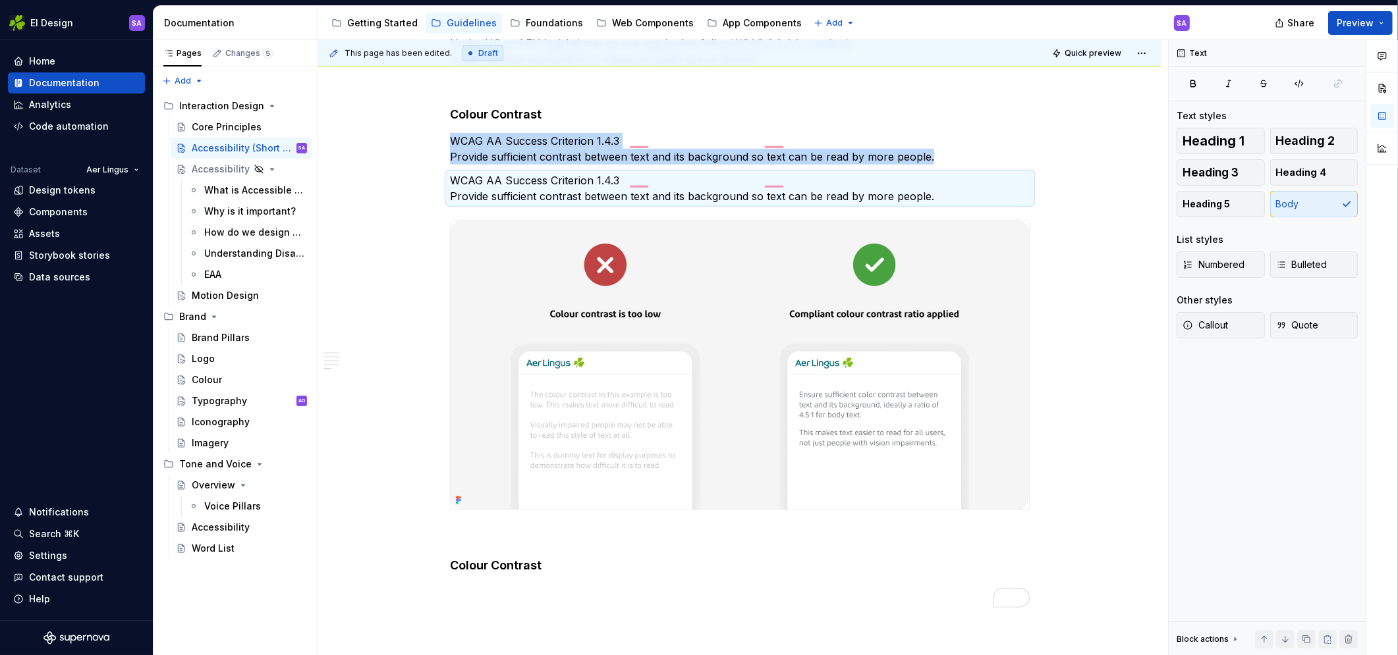
drag, startPoint x: 440, startPoint y: 163, endPoint x: 449, endPoint y: 561, distance: 397.9
click at [441, 166] on span at bounding box center [436, 164] width 11 height 18
click at [464, 219] on div "Move down" at bounding box center [494, 226] width 112 height 21
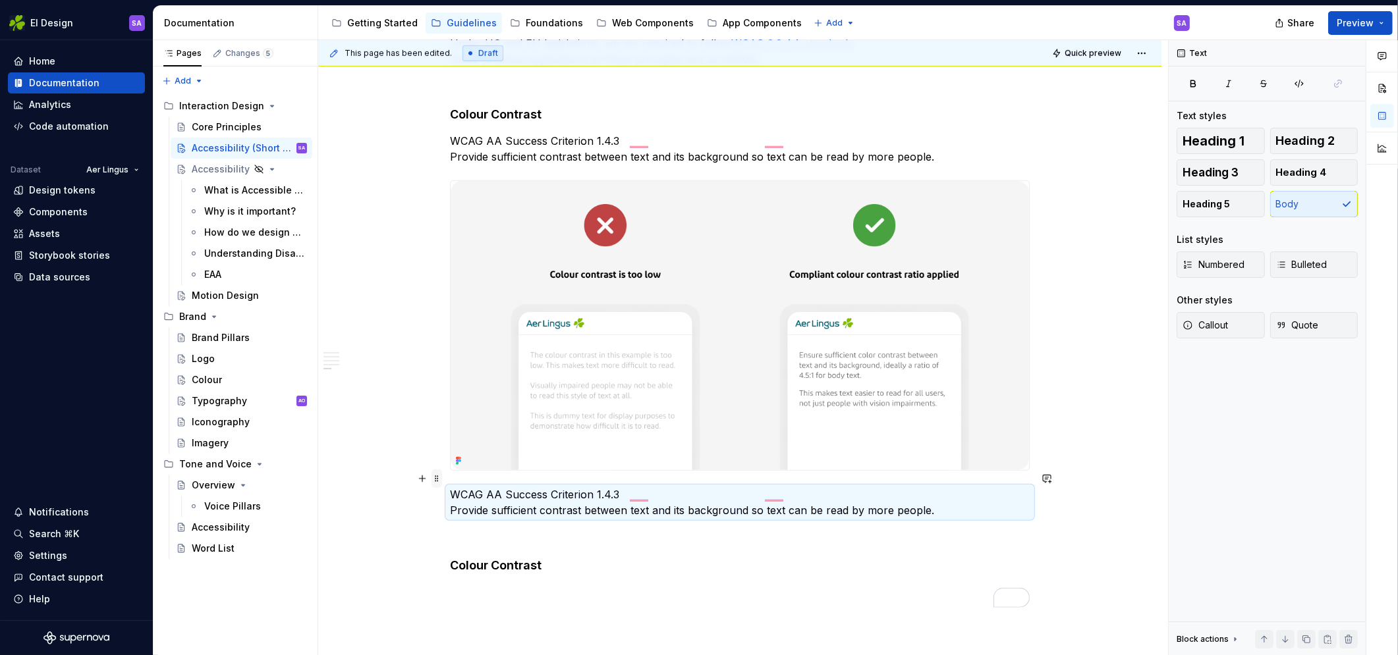
click at [441, 474] on span at bounding box center [436, 479] width 11 height 18
click at [470, 543] on div "Move down" at bounding box center [502, 541] width 86 height 13
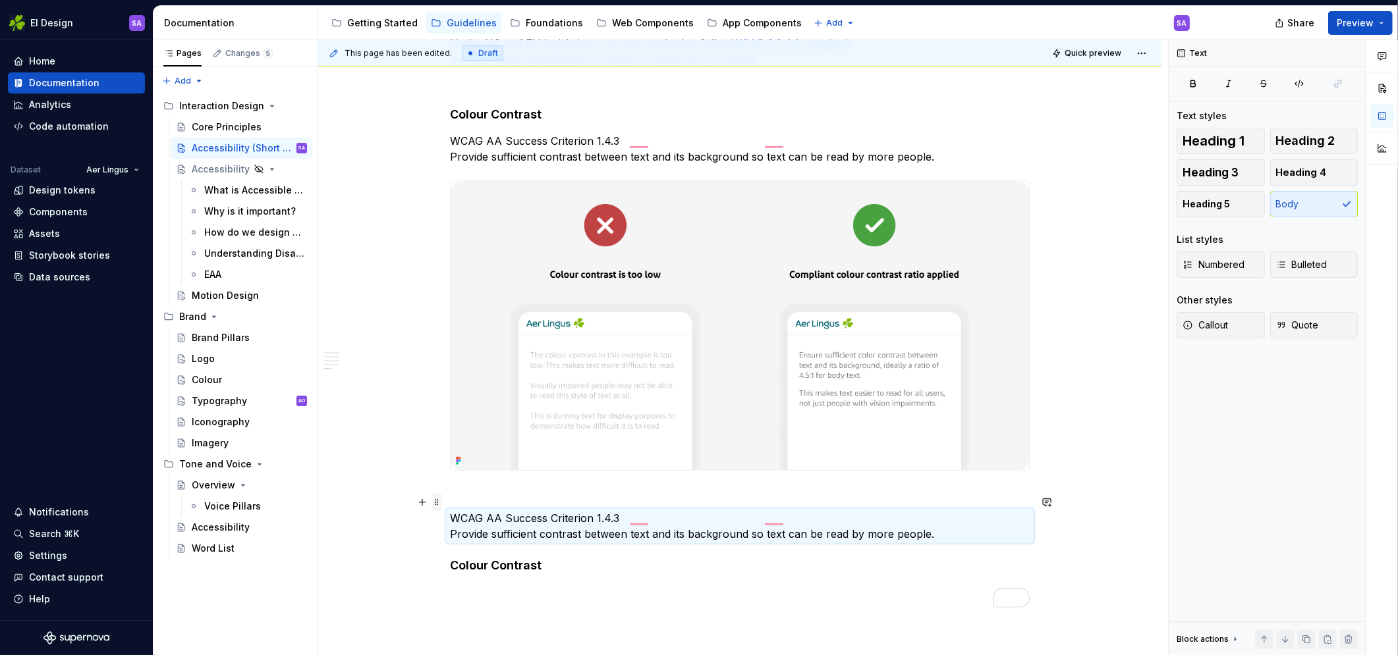
click at [441, 503] on span at bounding box center [436, 502] width 11 height 18
click at [477, 574] on div "Move down" at bounding box center [494, 564] width 112 height 21
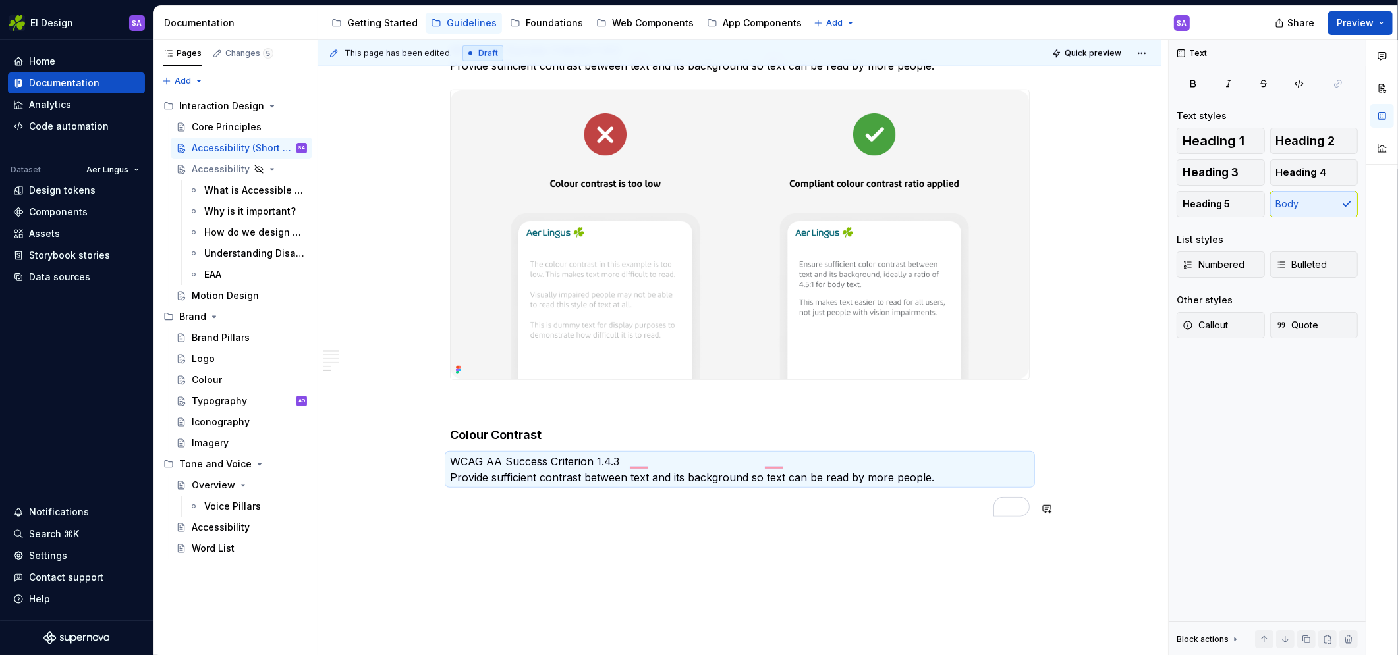
scroll to position [1220, 0]
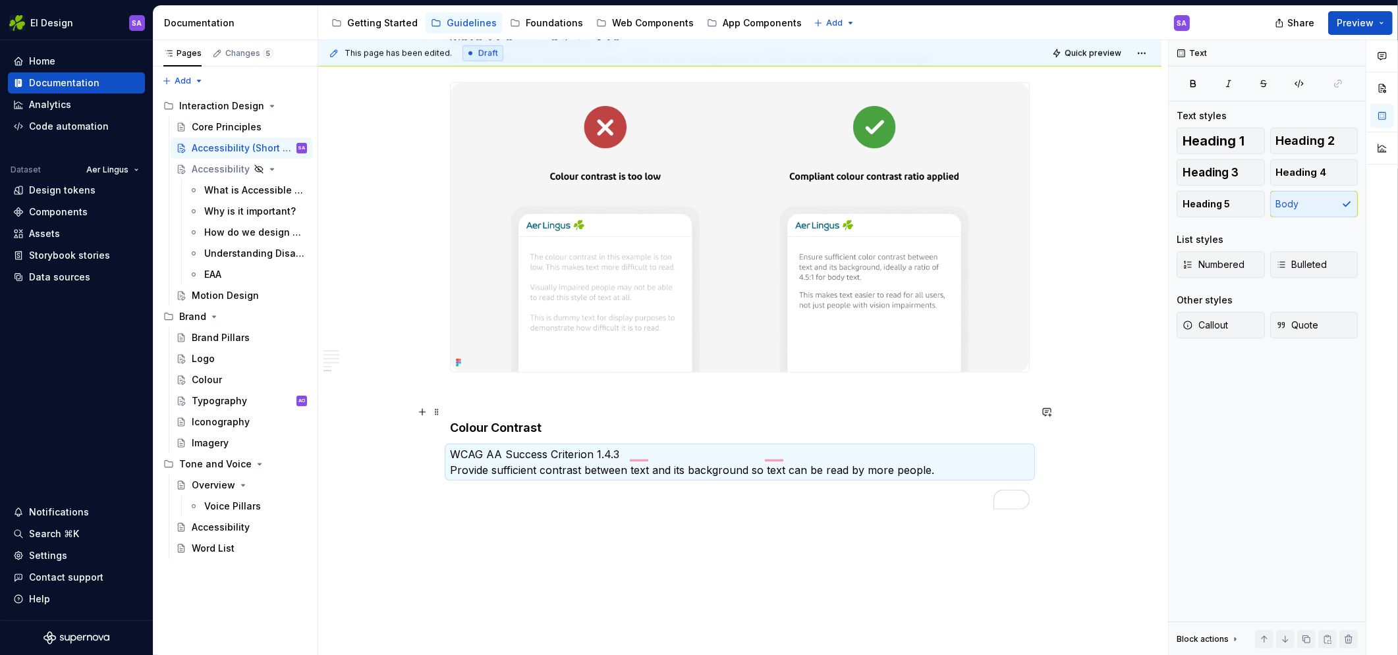
click at [506, 420] on h4 "Colour Contrast" at bounding box center [740, 428] width 580 height 16
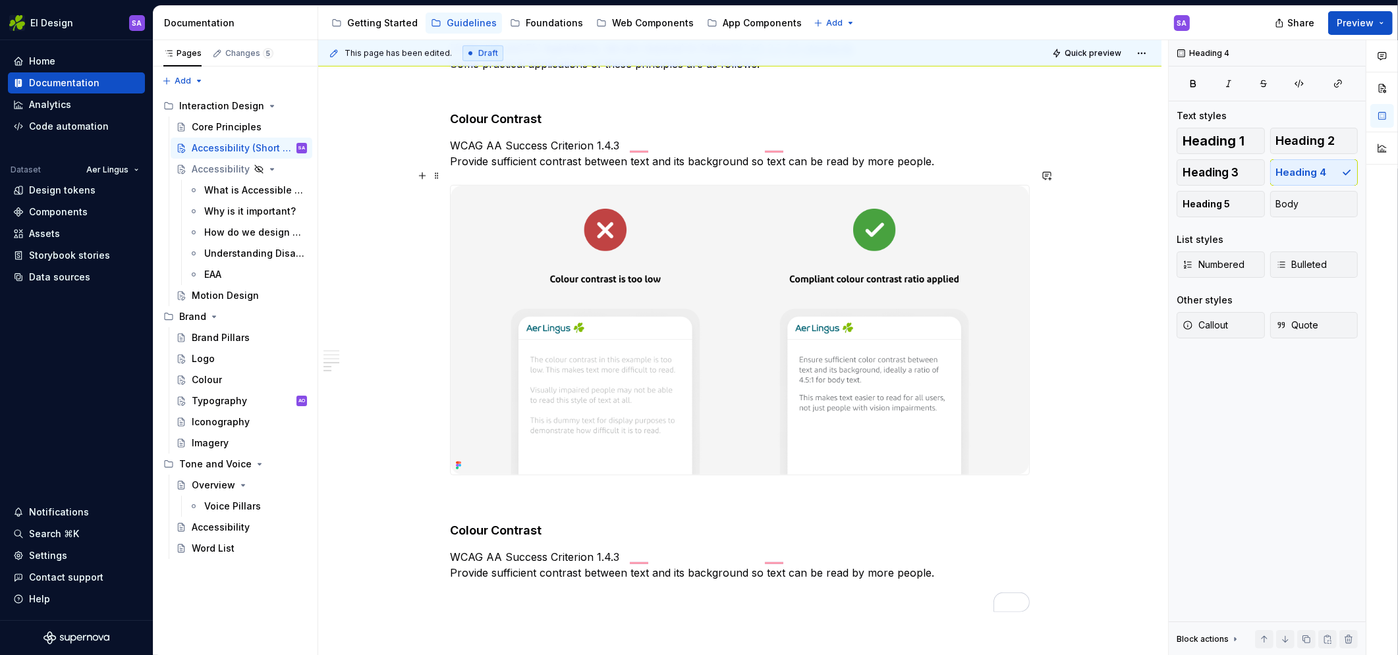
scroll to position [1035, 0]
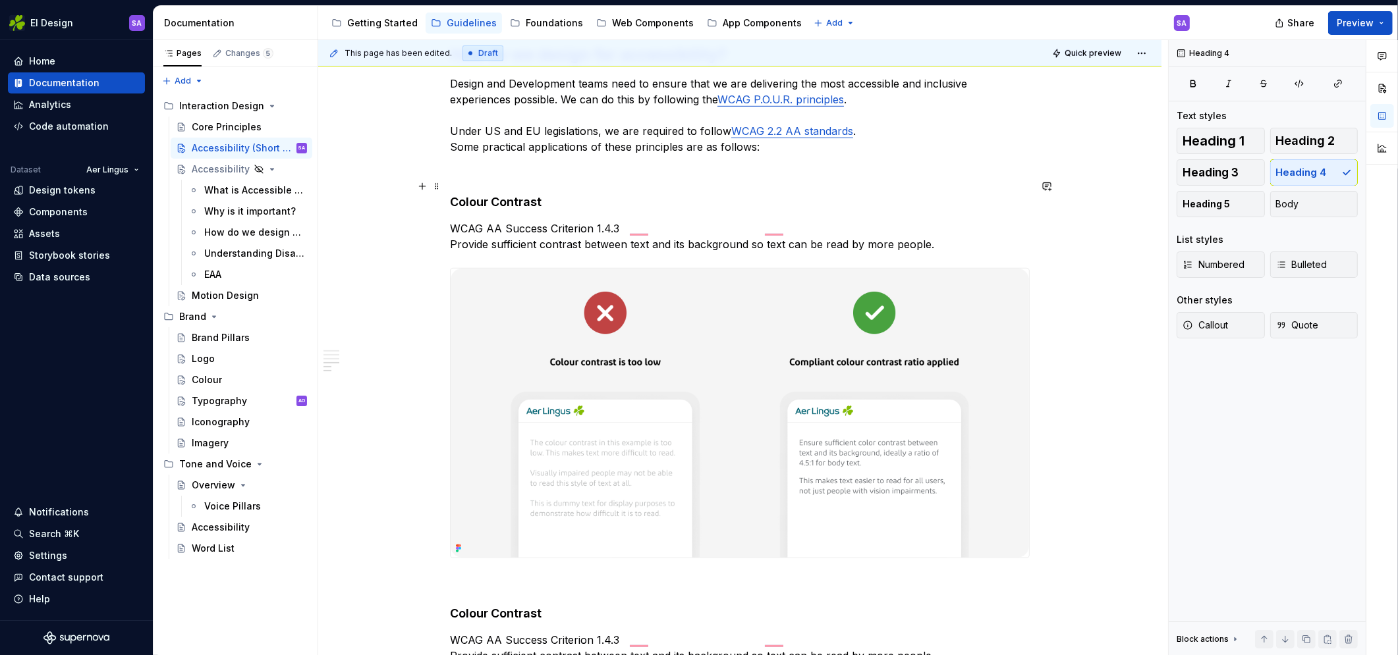
click at [500, 194] on h4 "Colour Contrast" at bounding box center [740, 202] width 580 height 16
click at [1112, 175] on div "Aer Lingus Accessibility Statement Aer Lingus is committed to making its platfo…" at bounding box center [739, 57] width 843 height 1733
click at [539, 606] on h4 "Colour Contrast" at bounding box center [740, 614] width 580 height 16
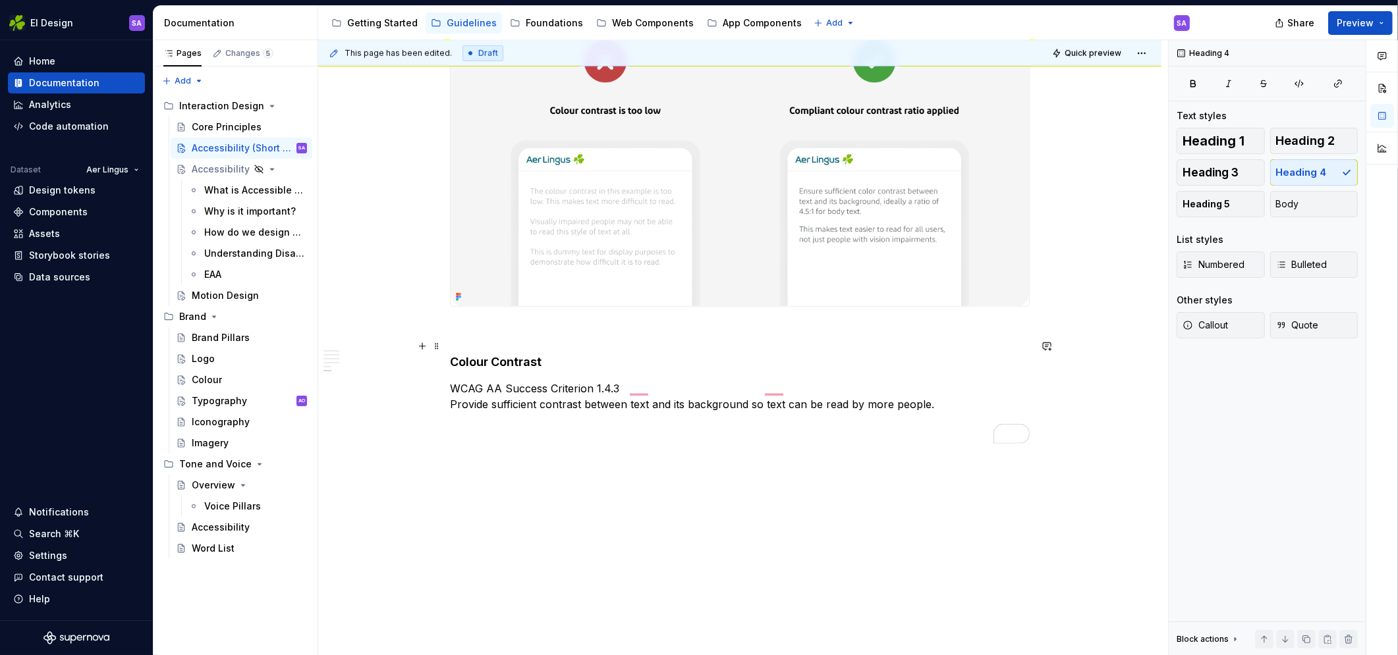
click at [559, 354] on h4 "Colour Contrast" at bounding box center [740, 362] width 580 height 16
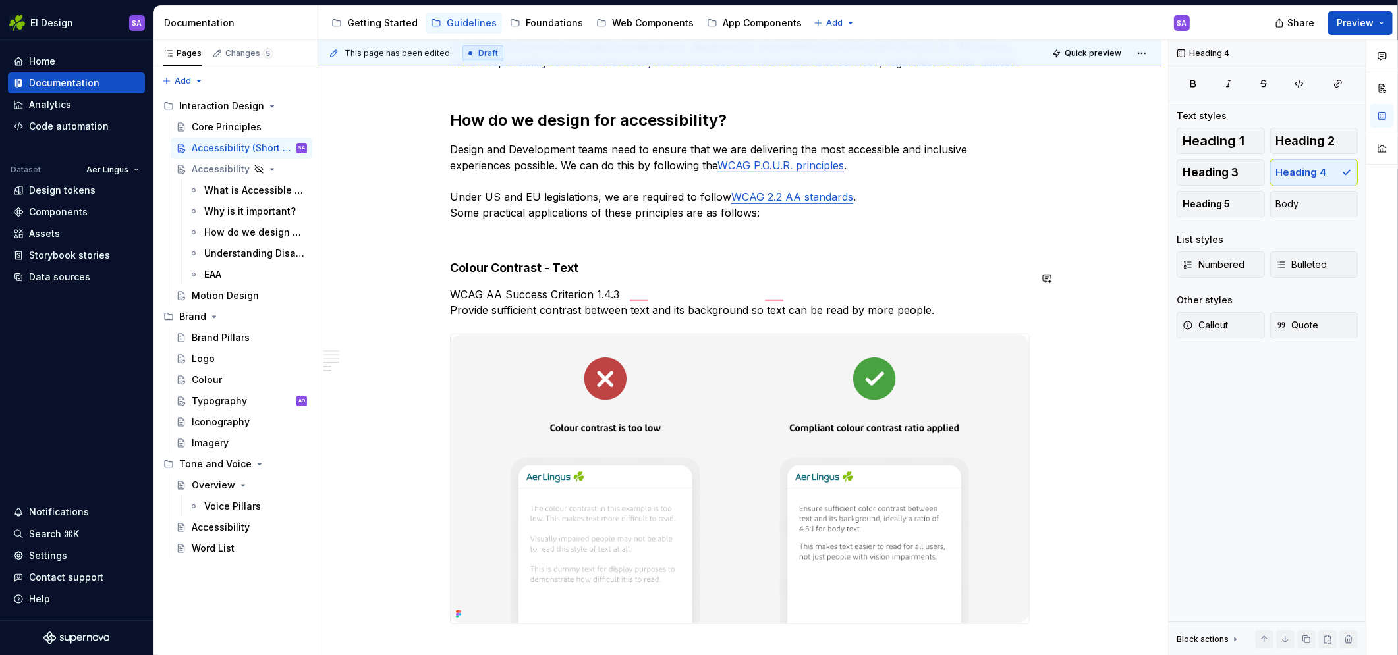
scroll to position [969, 0]
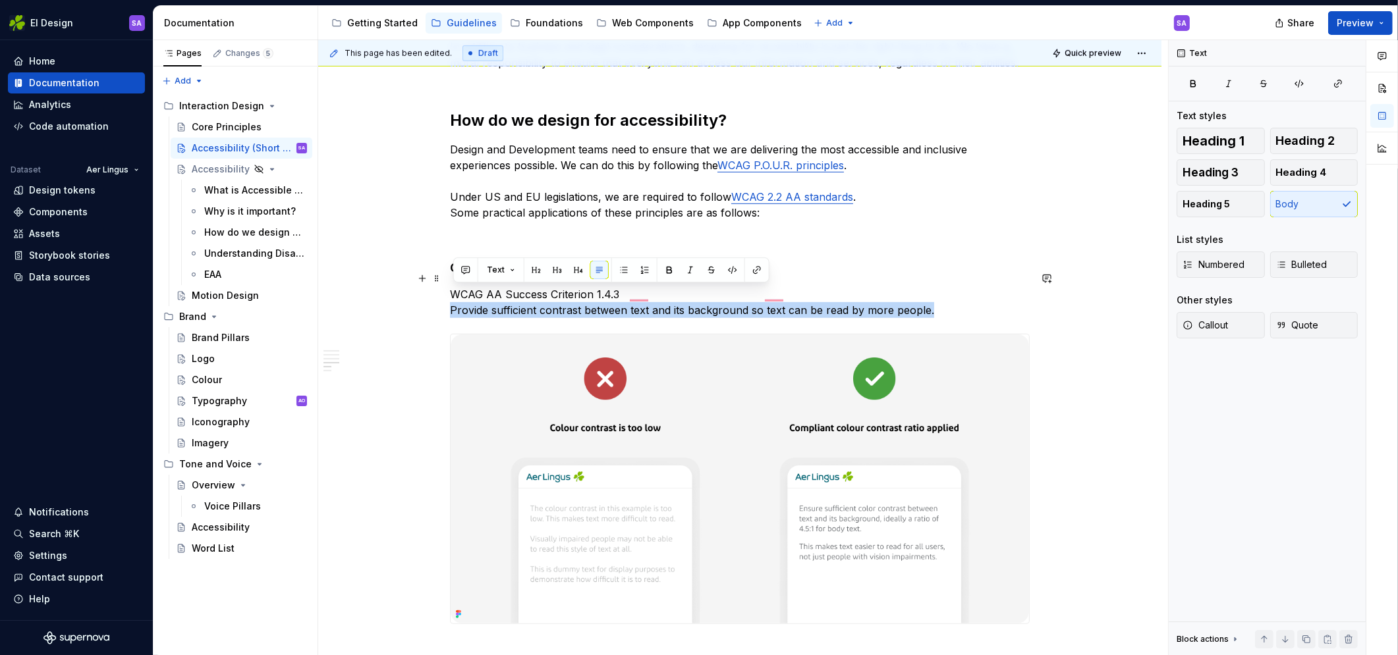
drag, startPoint x: 946, startPoint y: 294, endPoint x: 456, endPoint y: 301, distance: 490.7
click at [456, 301] on p "WCAG AA Success Criterion 1.4.3 Provide sufficient contrast between text and it…" at bounding box center [740, 302] width 580 height 32
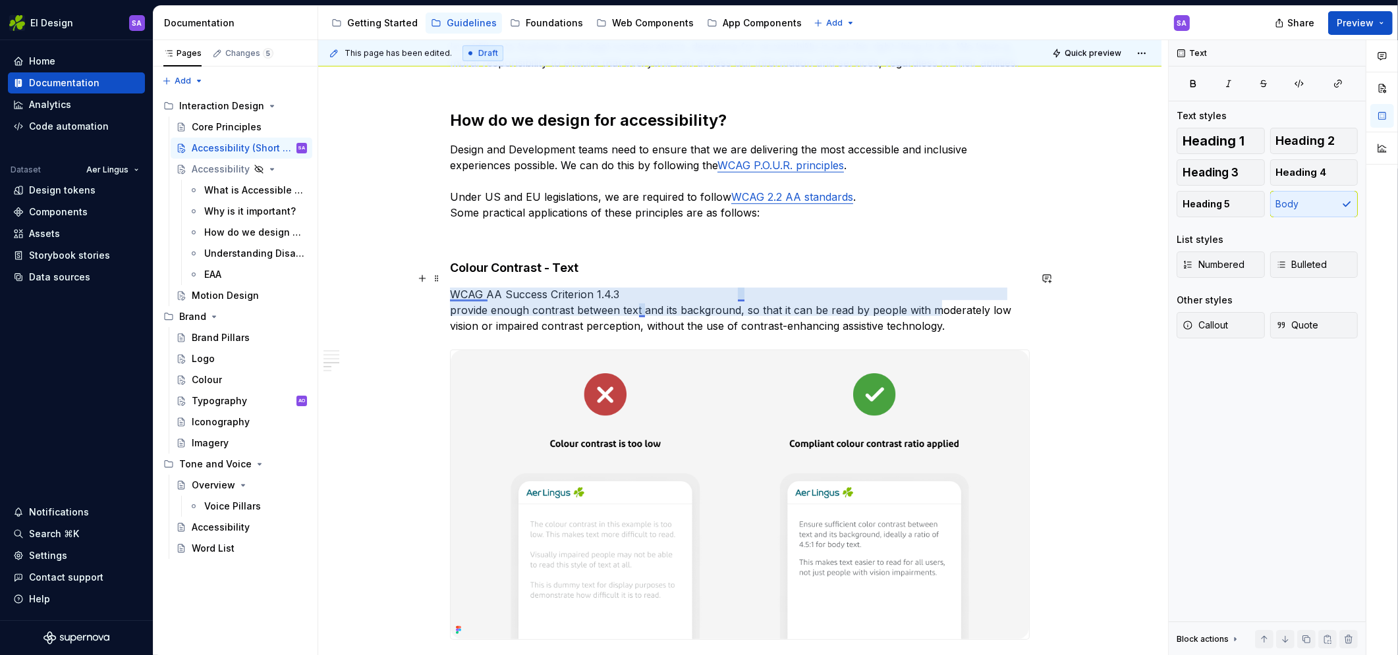
click at [489, 292] on p "WCAG AA Success Criterion 1.4.3 provide enough contrast between text and its ba…" at bounding box center [740, 309] width 580 height 47
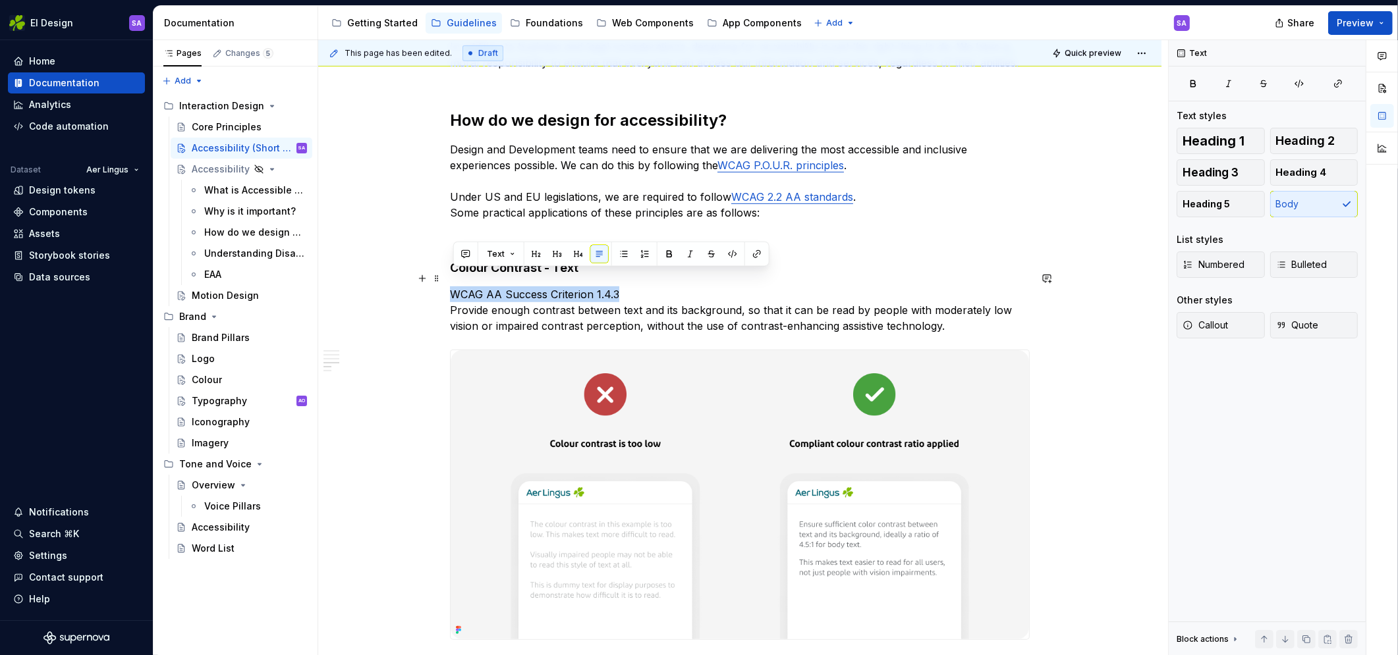
drag, startPoint x: 627, startPoint y: 278, endPoint x: 454, endPoint y: 283, distance: 172.6
click at [454, 286] on p "WCAG AA Success Criterion 1.4.3 Provide enough contrast between text and its ba…" at bounding box center [740, 309] width 580 height 47
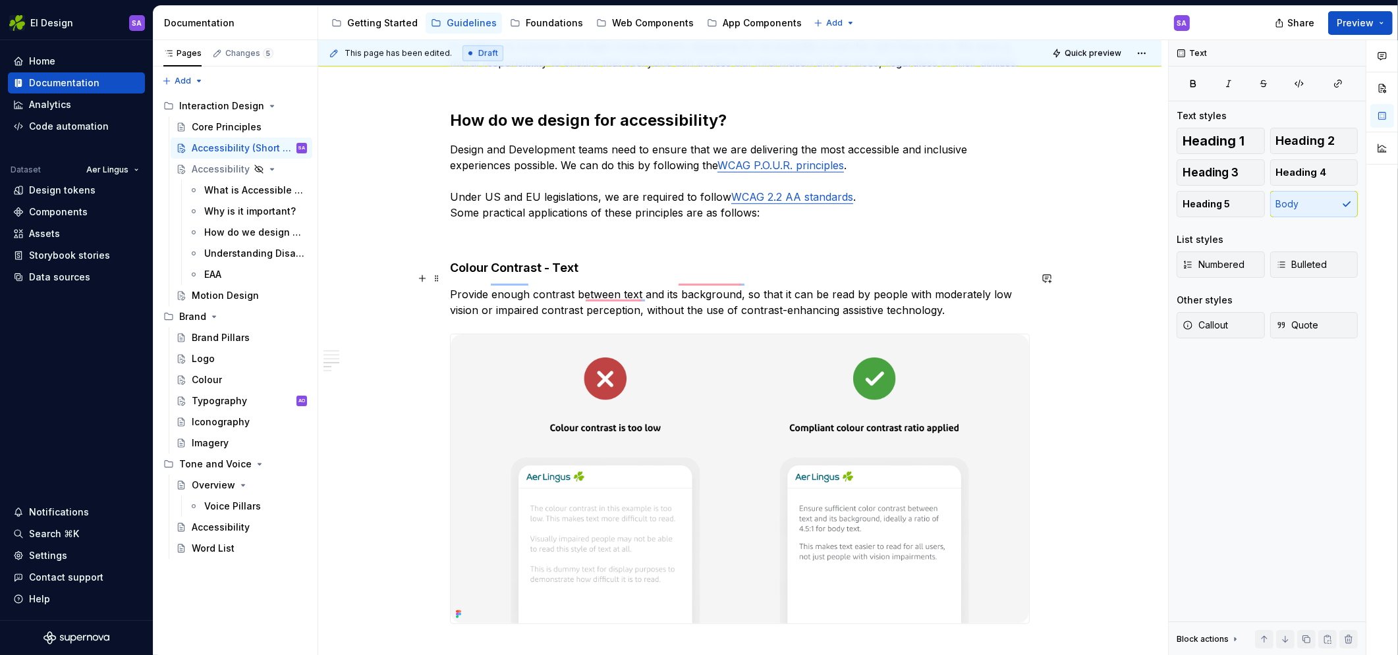
click at [1137, 286] on div "Aer Lingus Accessibility Statement Aer Lingus is committed to making its platfo…" at bounding box center [739, 122] width 843 height 1733
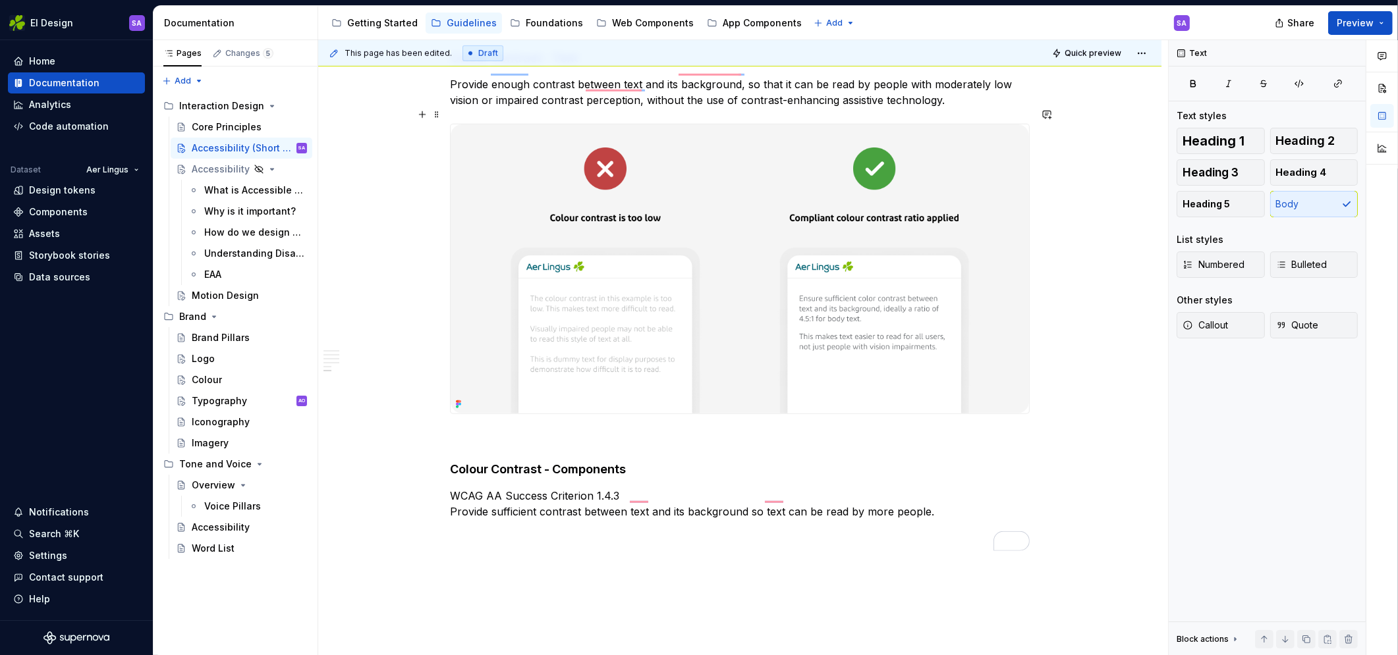
scroll to position [1286, 0]
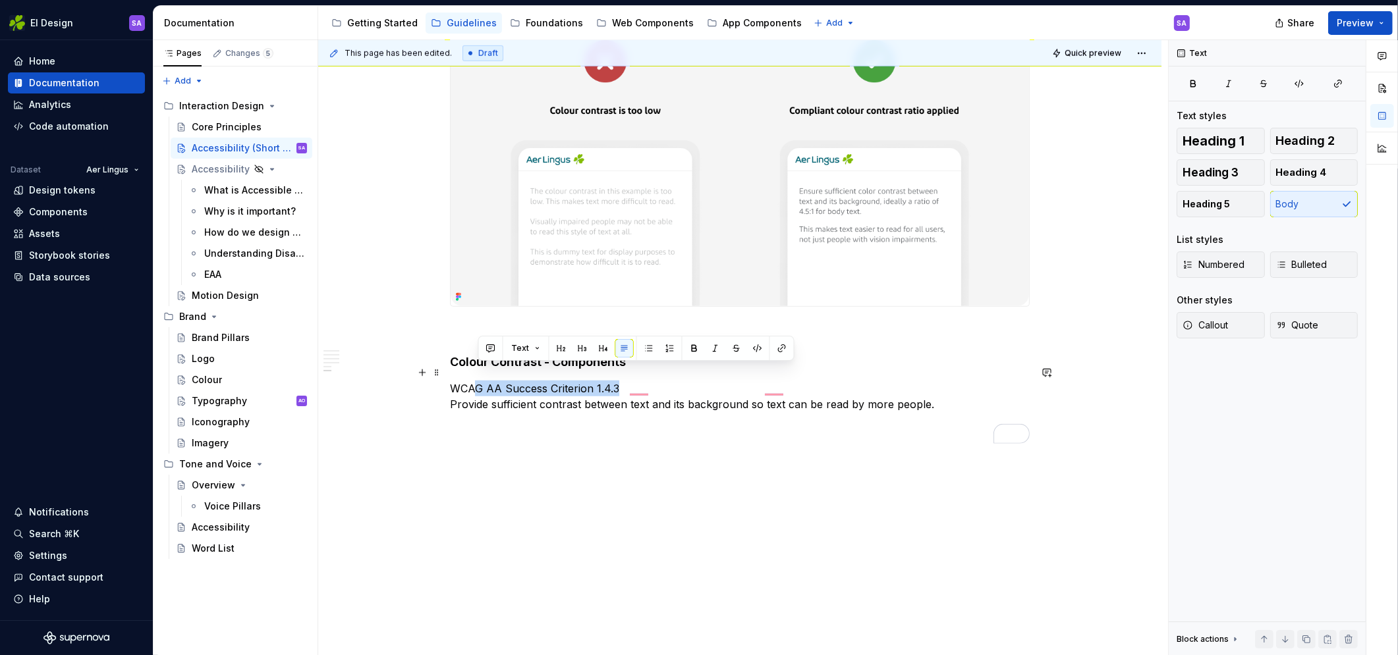
drag, startPoint x: 626, startPoint y: 371, endPoint x: 477, endPoint y: 368, distance: 148.9
click at [477, 381] on p "WCAG AA Success Criterion 1.4.3 Provide sufficient contrast between text and it…" at bounding box center [740, 397] width 580 height 32
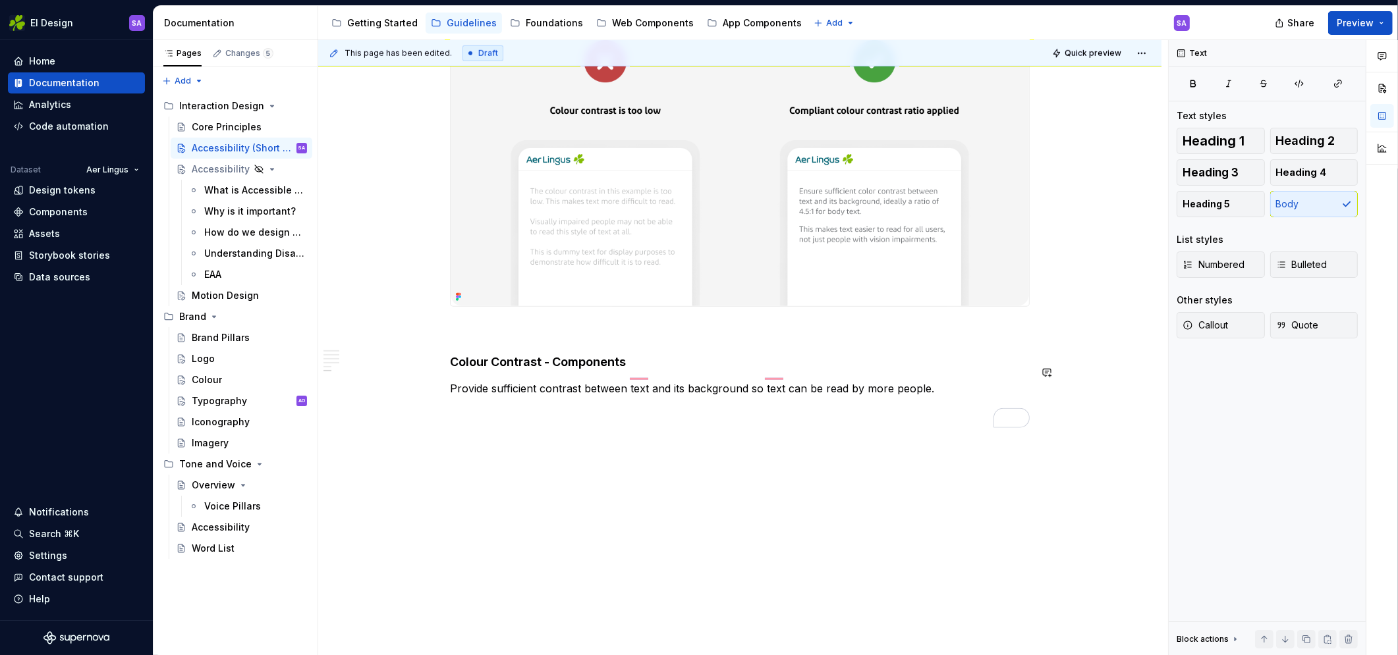
scroll to position [1270, 0]
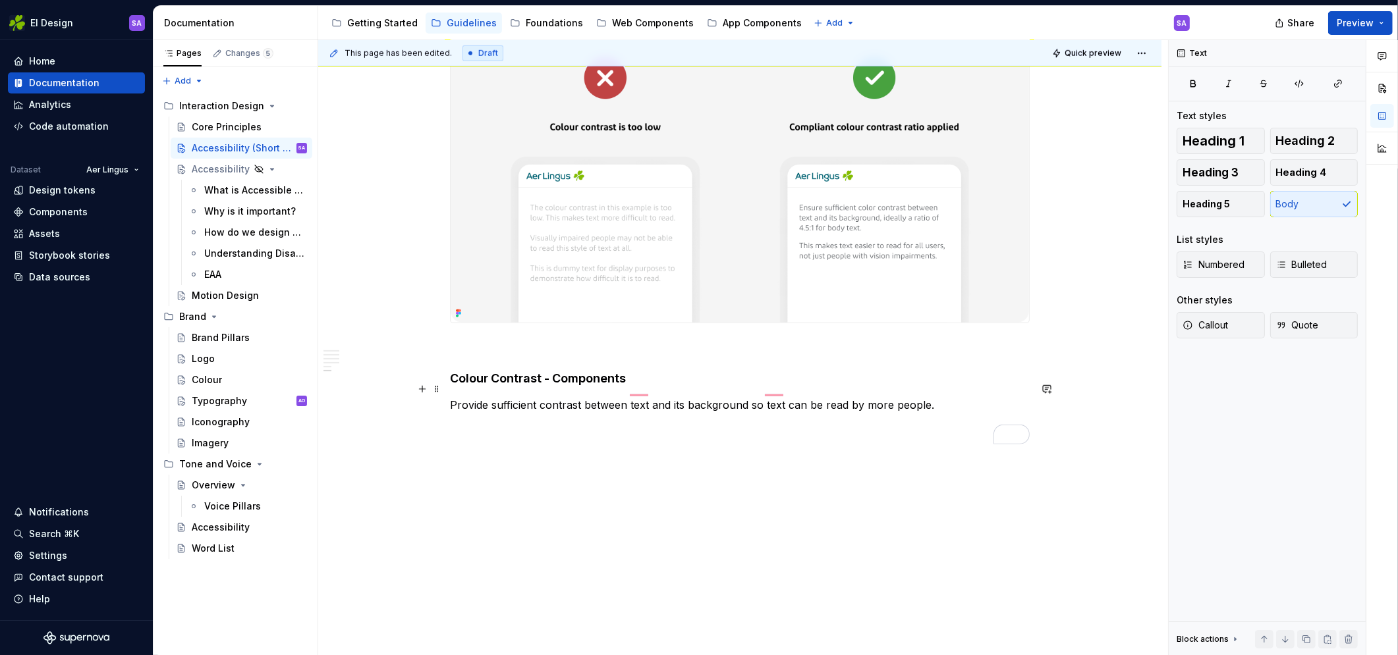
click at [632, 397] on p "Provide sufficient contrast between text and its background so text can be read…" at bounding box center [740, 405] width 580 height 16
click at [653, 397] on p "Provide sufficient contrast between text and its background so text can be read…" at bounding box center [740, 405] width 580 height 16
click at [981, 397] on p "Provide sufficient contrast between UI elements and the background so text can …" at bounding box center [740, 405] width 580 height 16
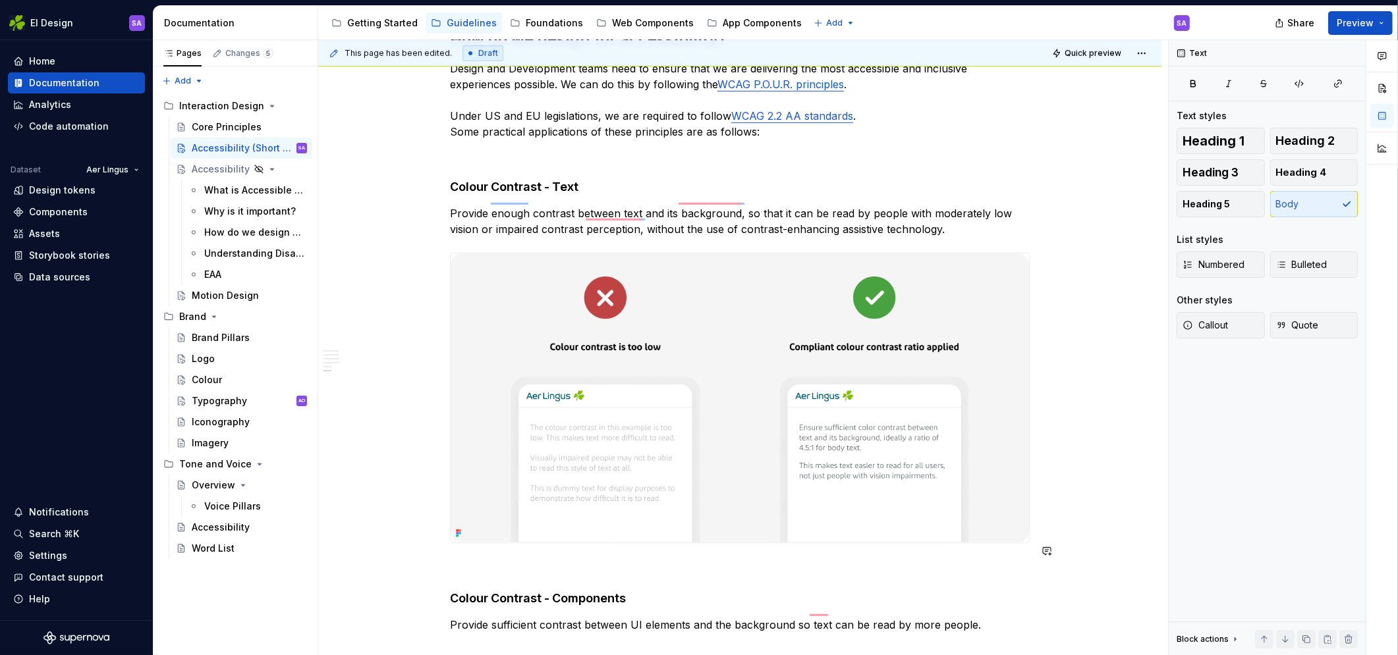
scroll to position [938, 0]
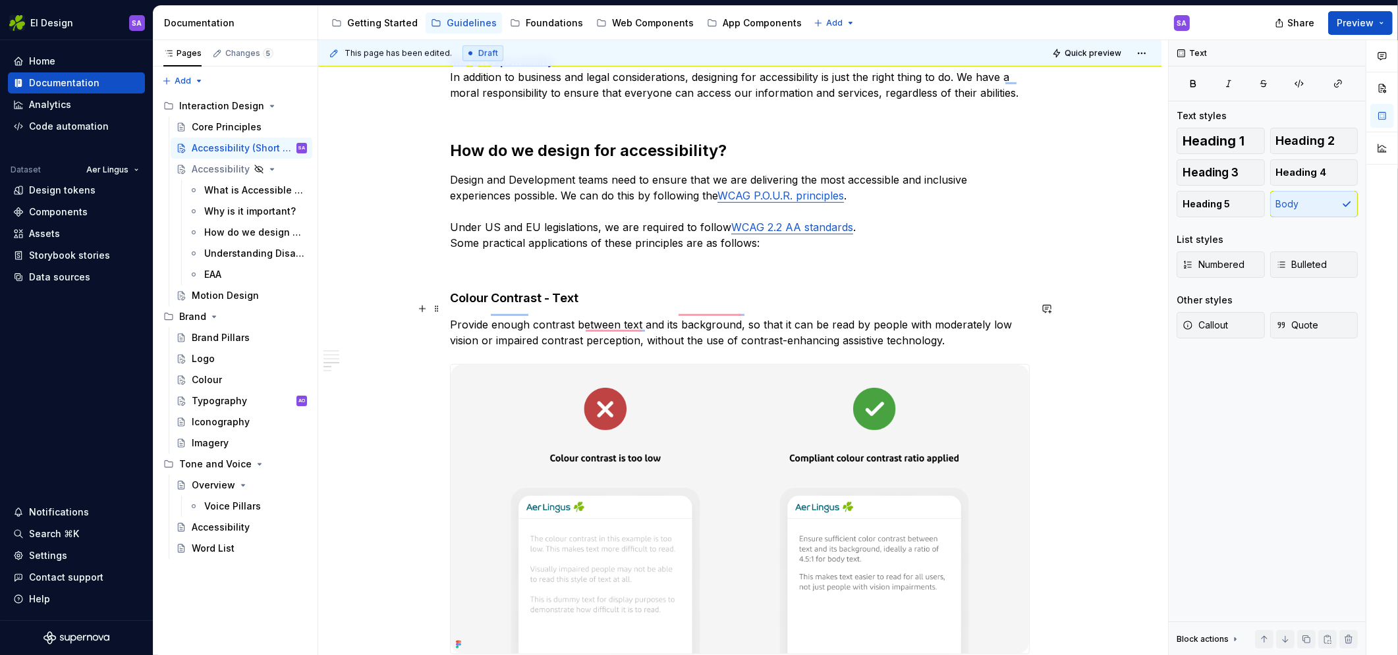
click at [952, 320] on p "Provide enough contrast between text and its background, so that it can be read…" at bounding box center [740, 333] width 580 height 32
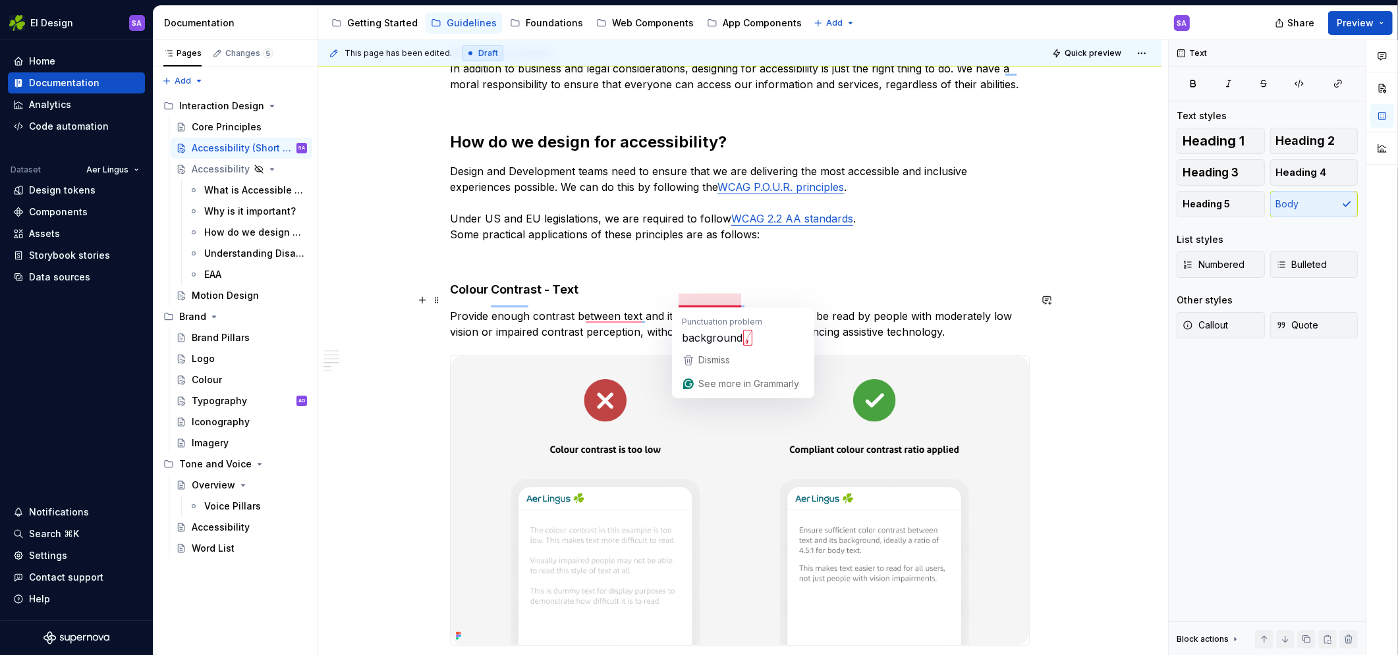
click at [744, 308] on p "Provide enough contrast between text and its background, so that it can be read…" at bounding box center [740, 324] width 580 height 32
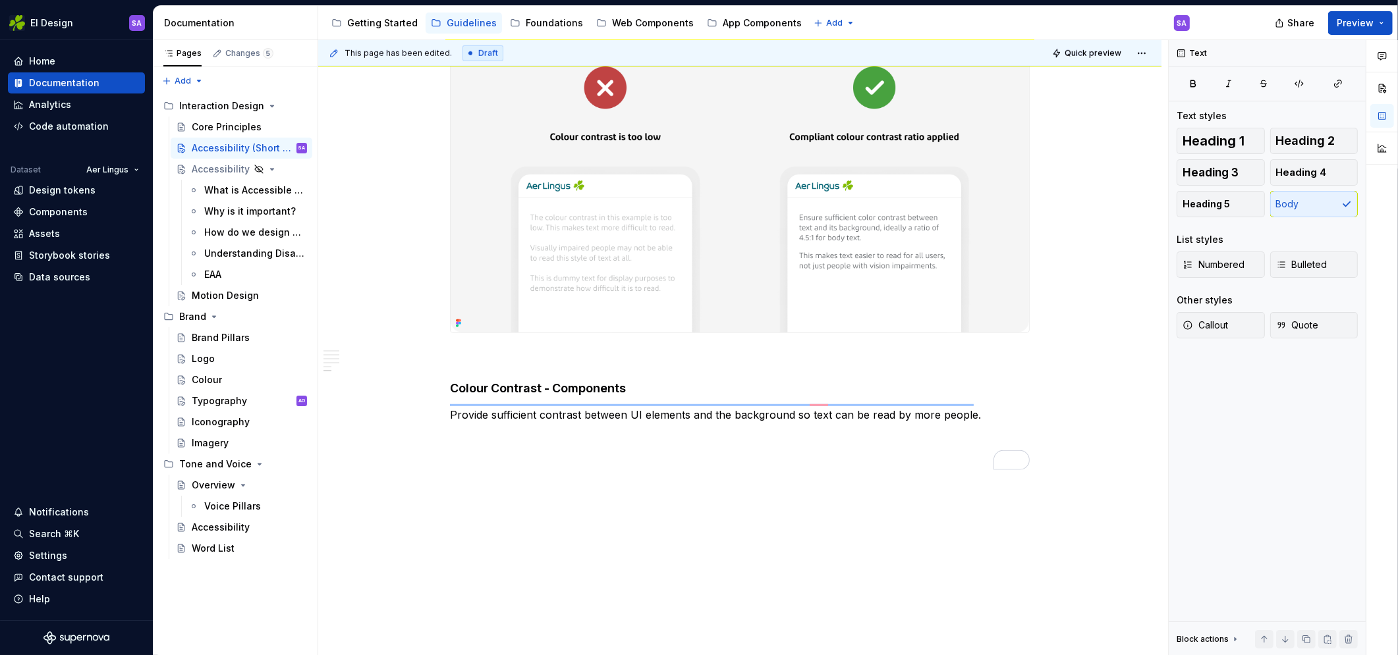
scroll to position [1265, 0]
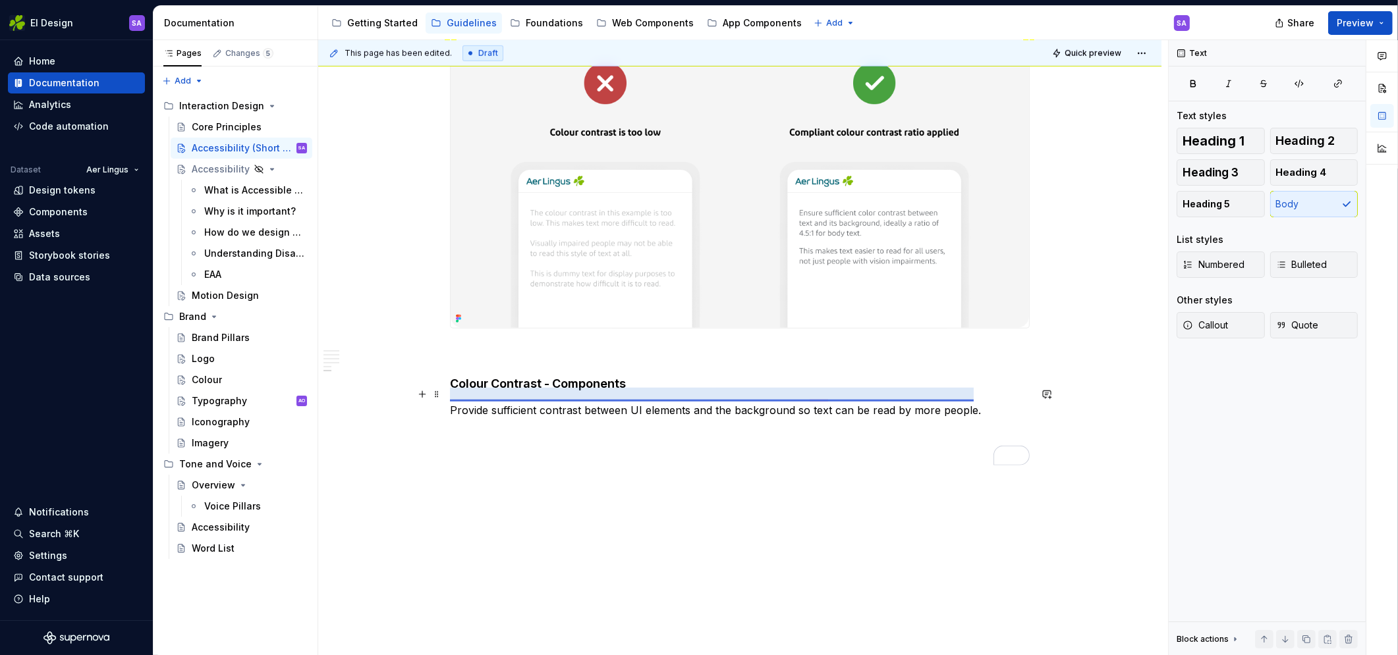
click at [797, 402] on p "Provide sufficient contrast between UI elements and the background so text can …" at bounding box center [740, 418] width 580 height 32
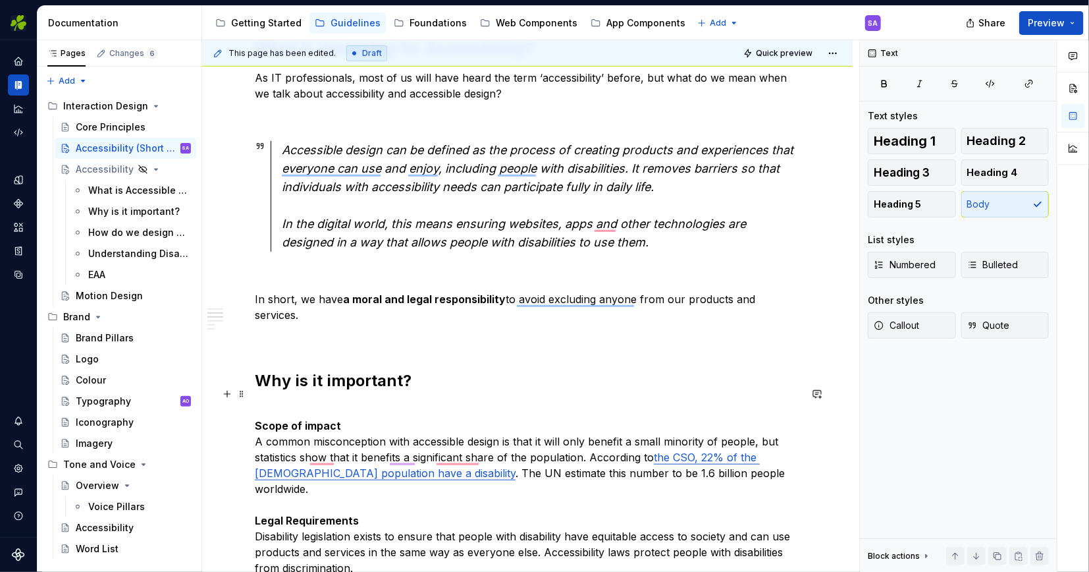
scroll to position [369, 0]
type textarea "*"
